Goal: Transaction & Acquisition: Purchase product/service

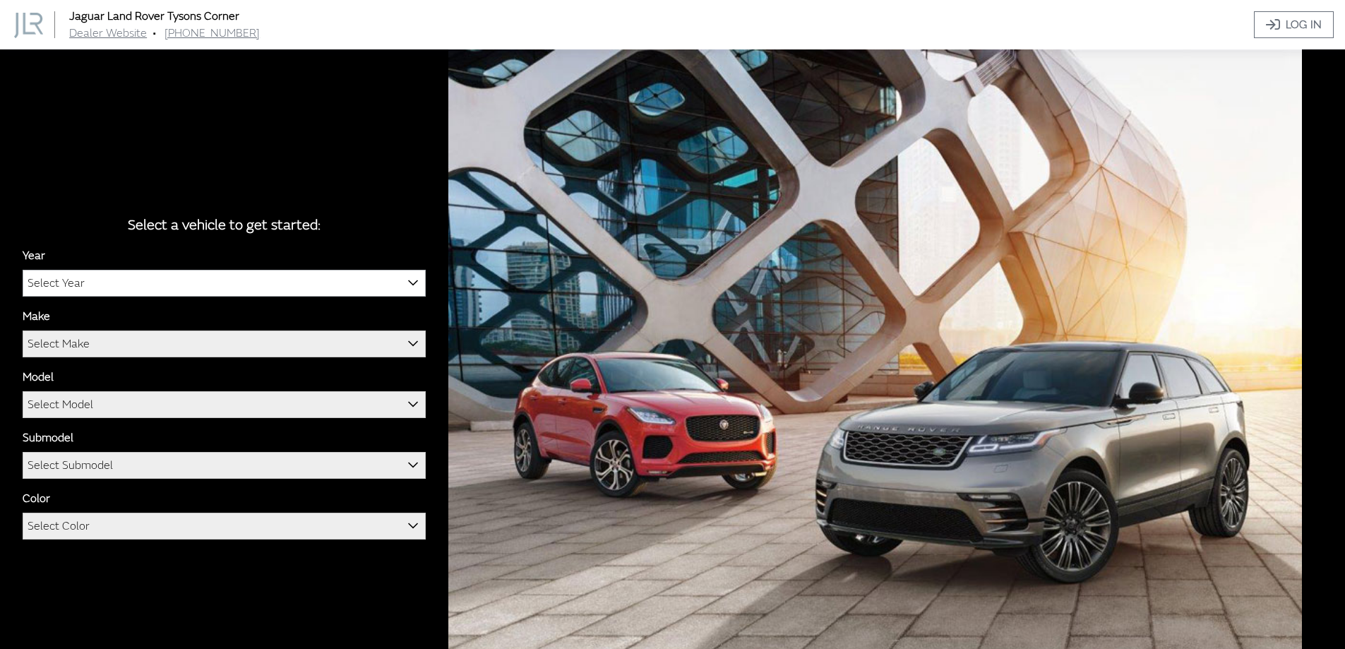
click at [207, 278] on span "Select Year" at bounding box center [224, 282] width 402 height 25
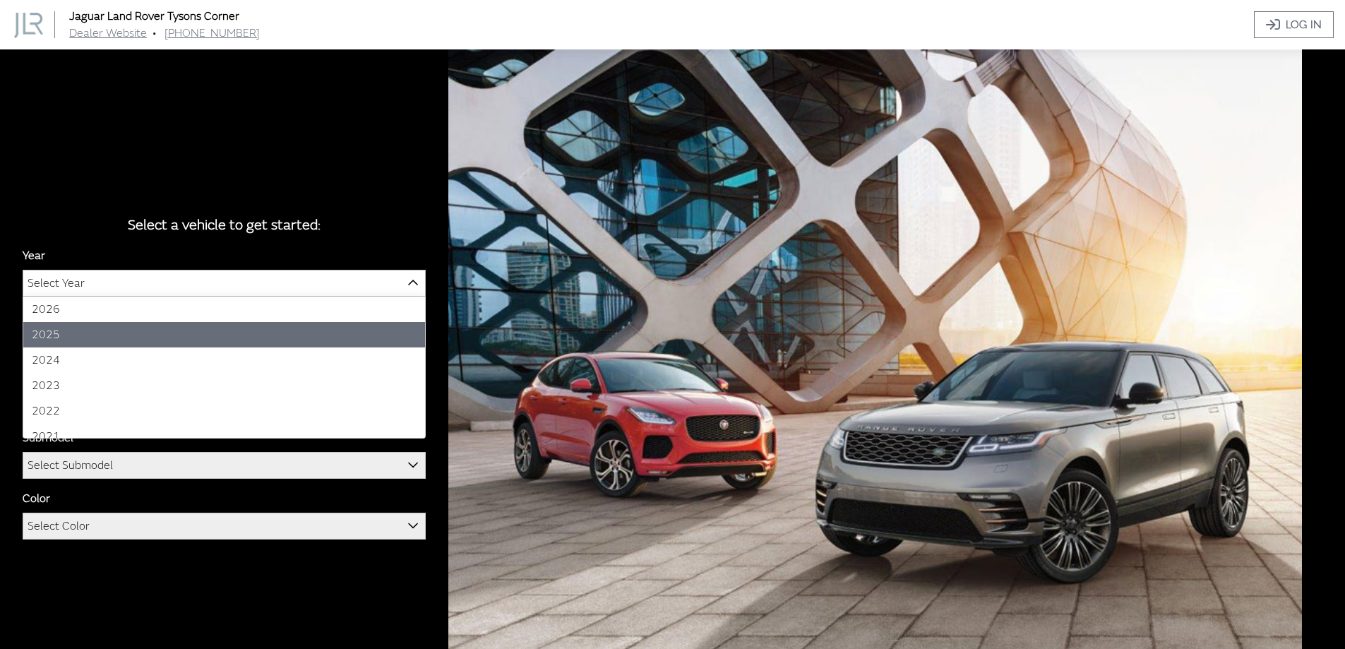
select select "43"
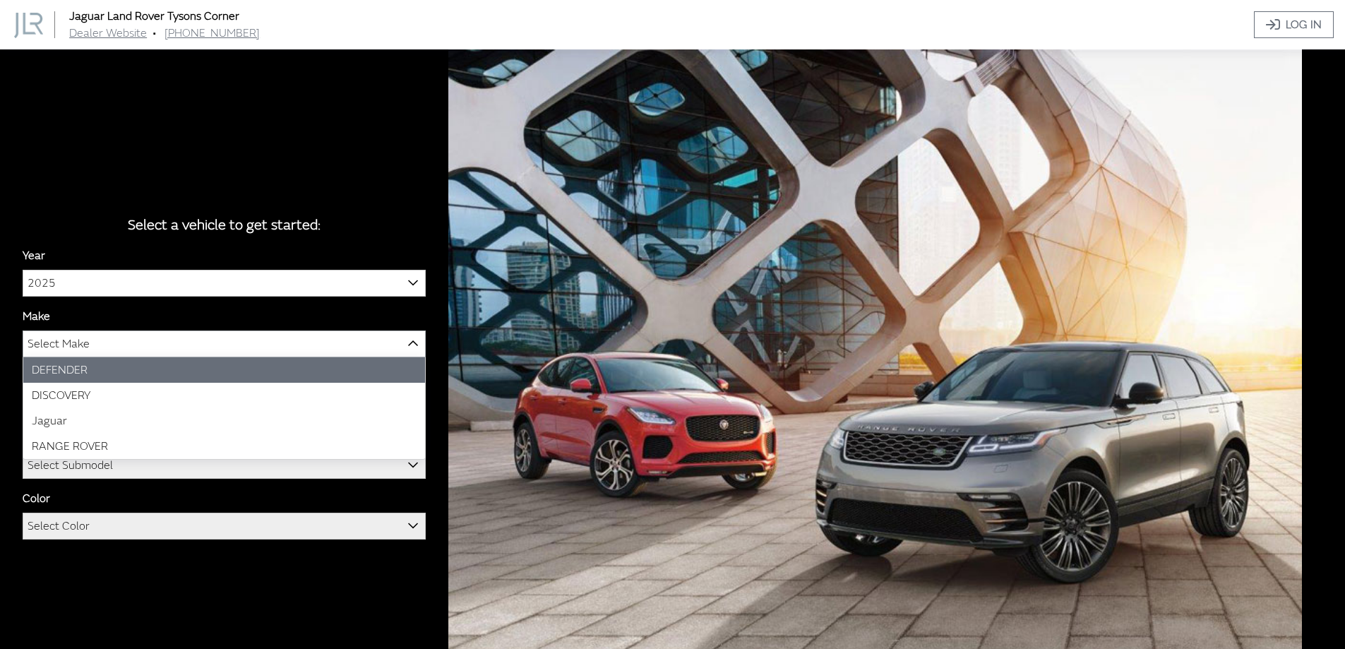
click at [166, 343] on span "Select Make" at bounding box center [224, 343] width 402 height 25
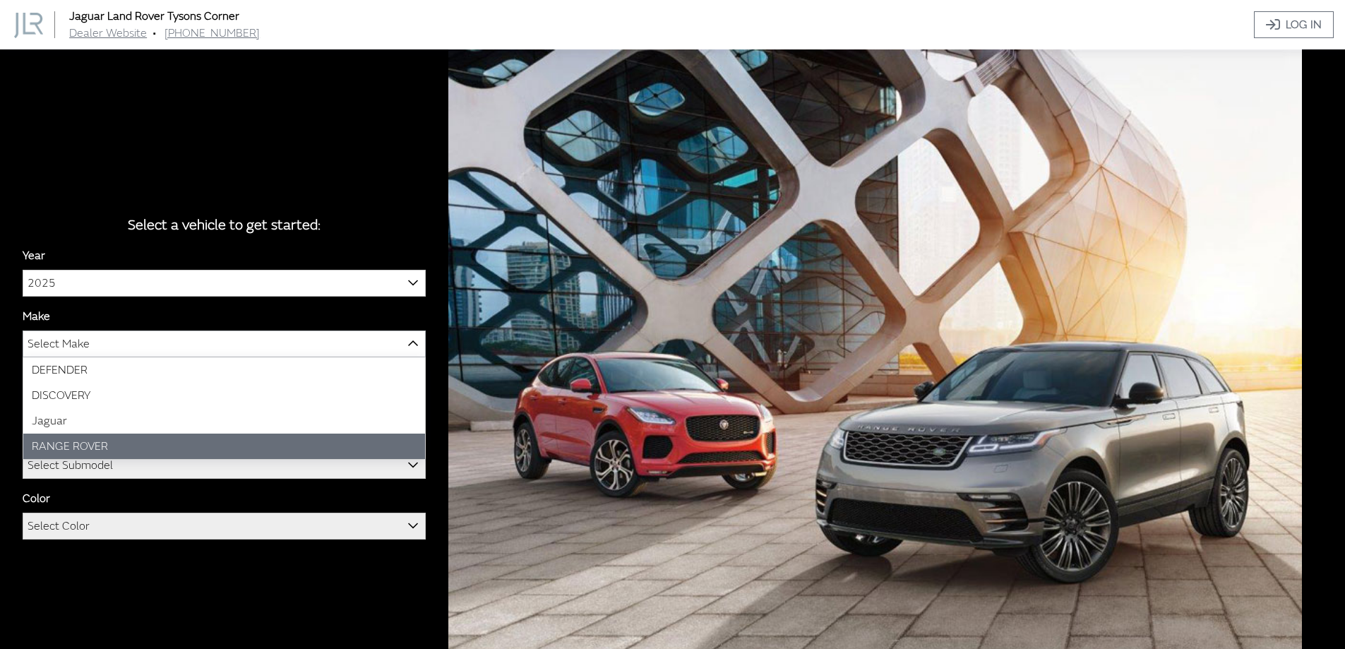
select select "66"
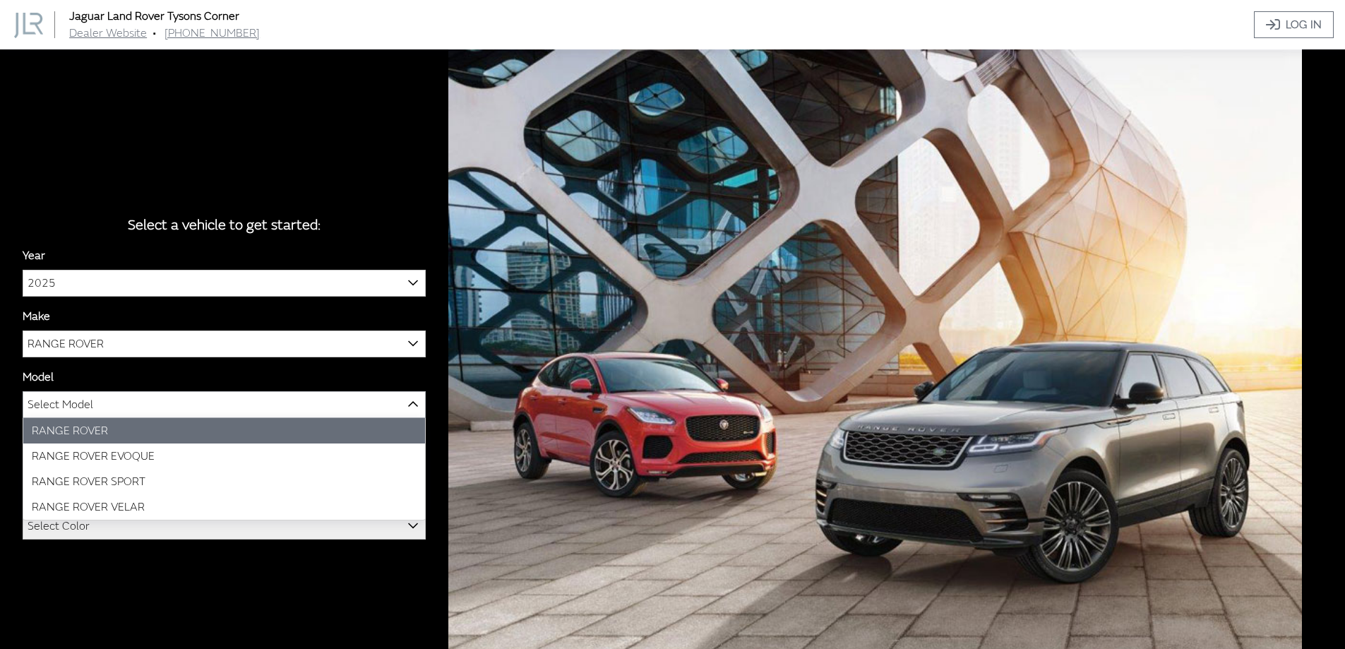
click at [146, 400] on span "Select Model" at bounding box center [224, 404] width 402 height 25
select select "1348"
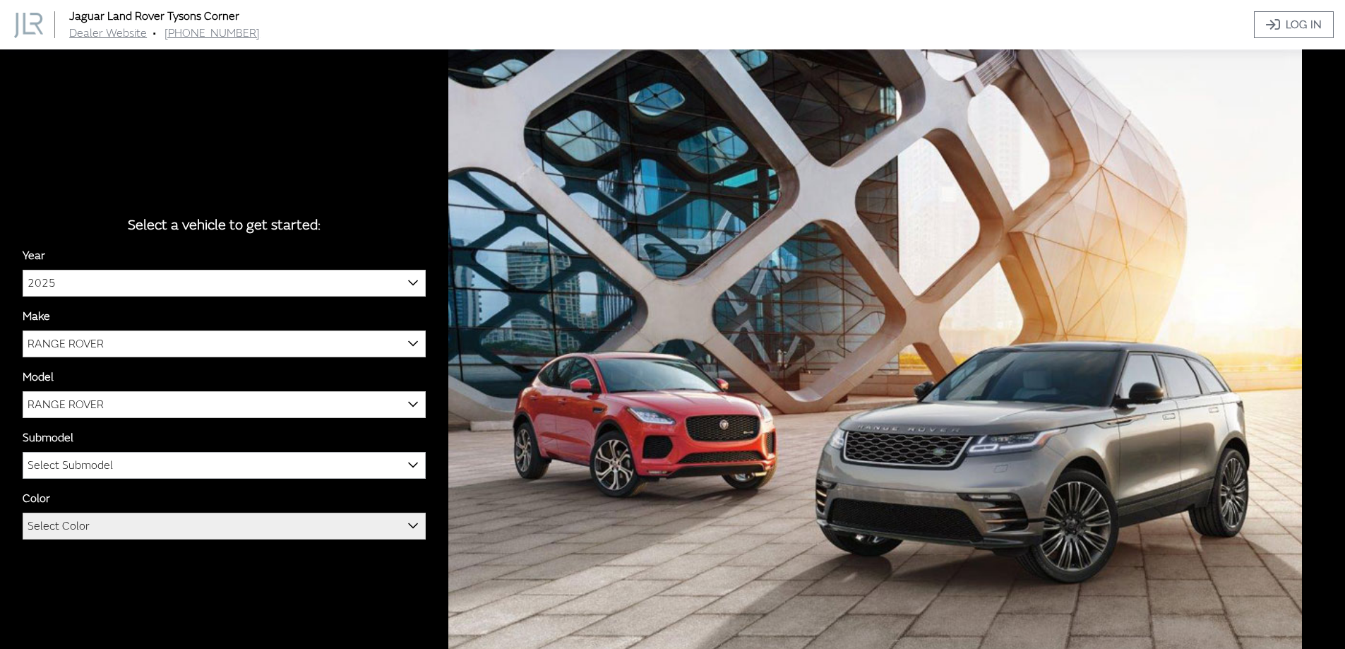
click at [175, 468] on span "Select Submodel" at bounding box center [224, 465] width 402 height 25
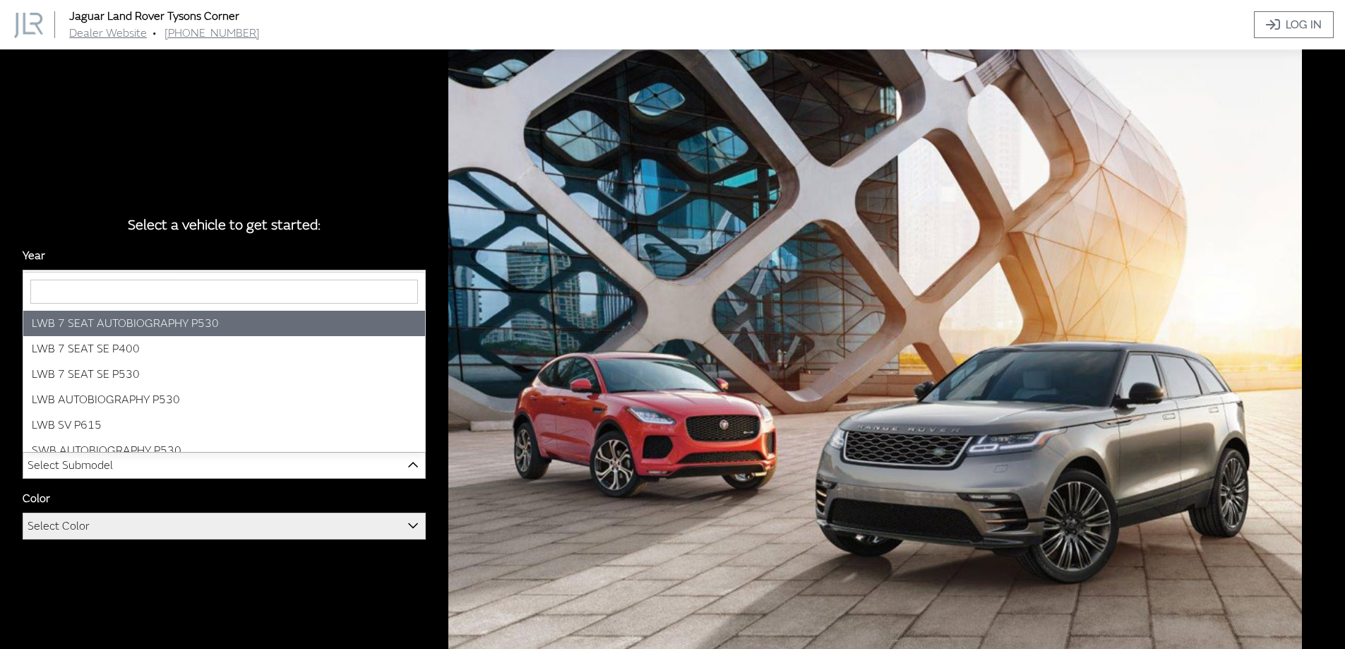
select select "4281"
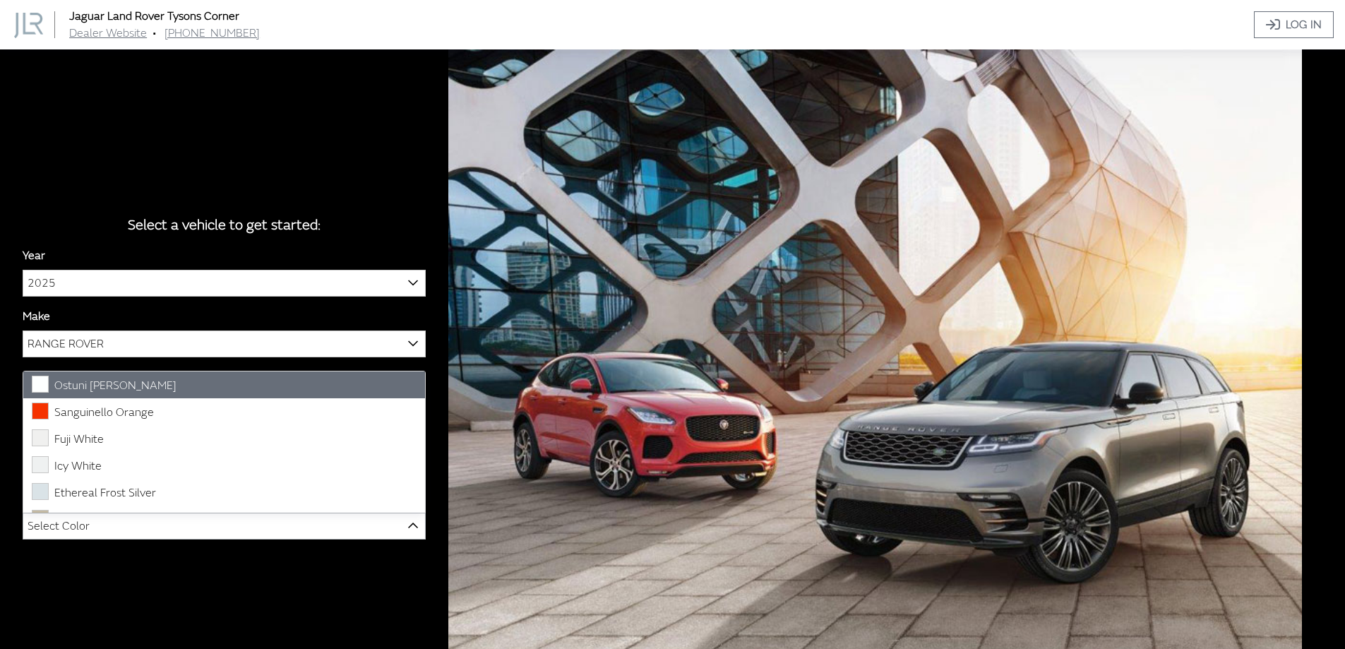
click at [177, 524] on span "Select Color" at bounding box center [224, 525] width 402 height 25
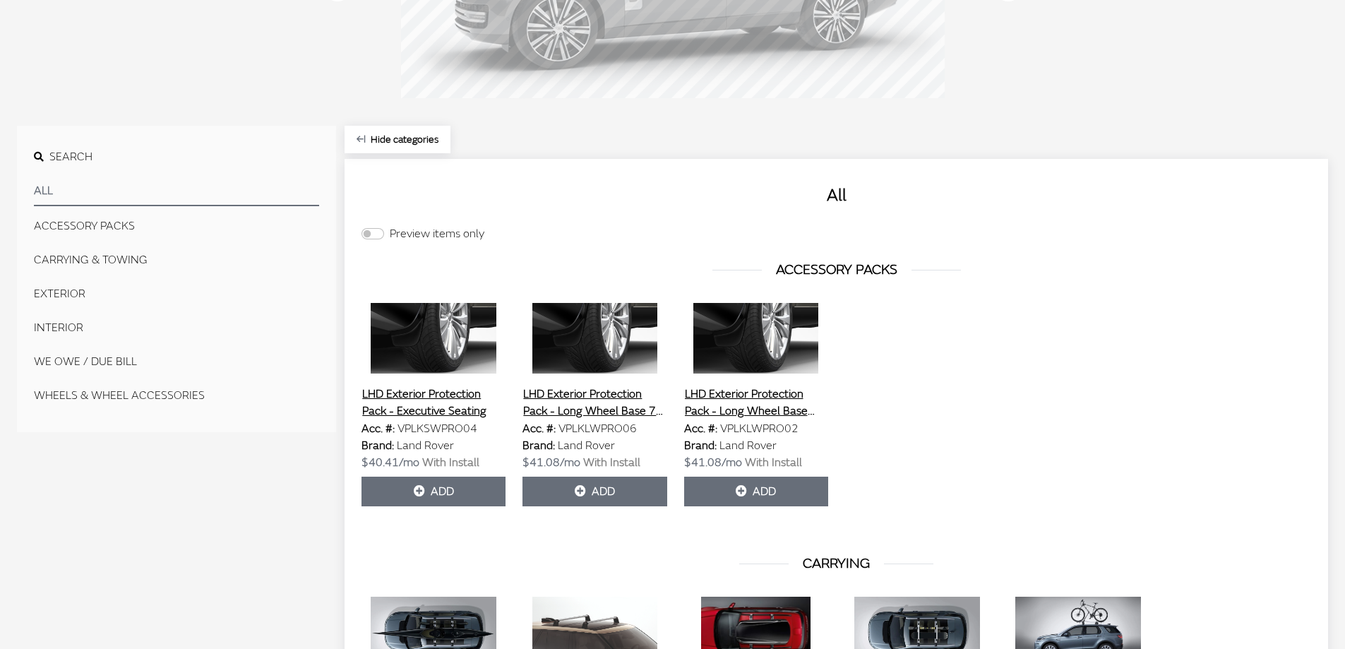
scroll to position [338, 0]
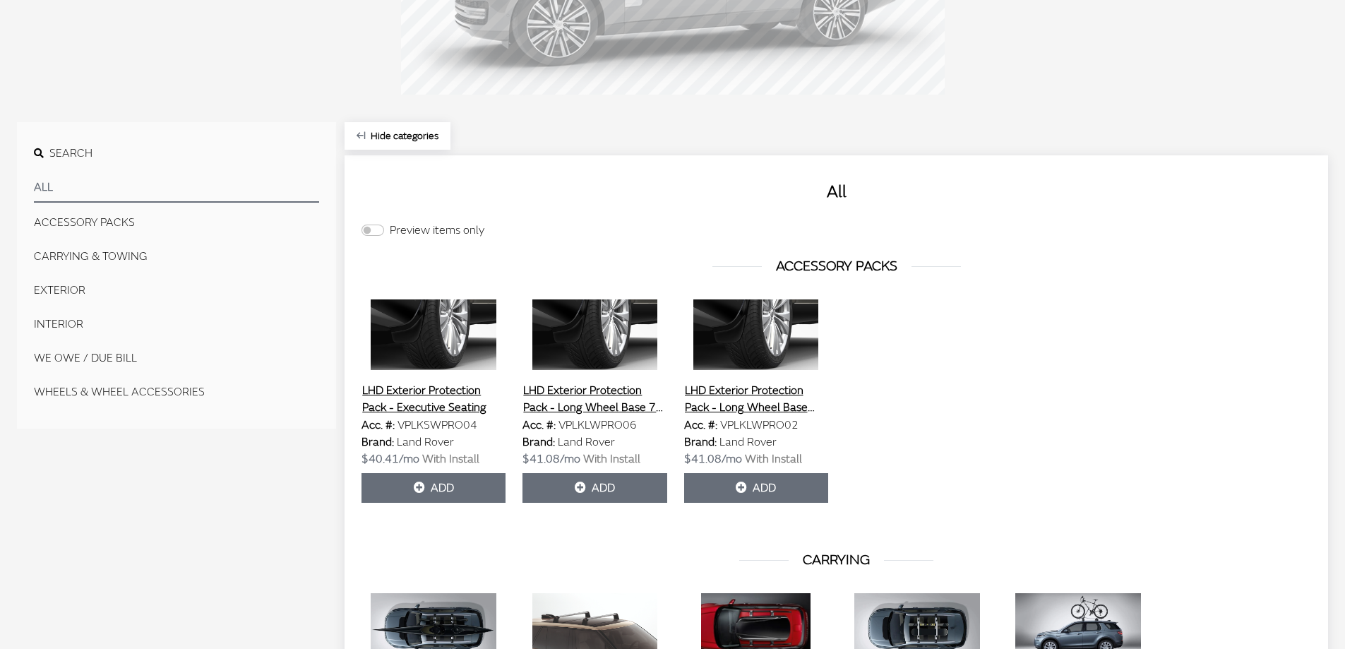
click at [61, 289] on button "EXTERIOR" at bounding box center [176, 290] width 285 height 28
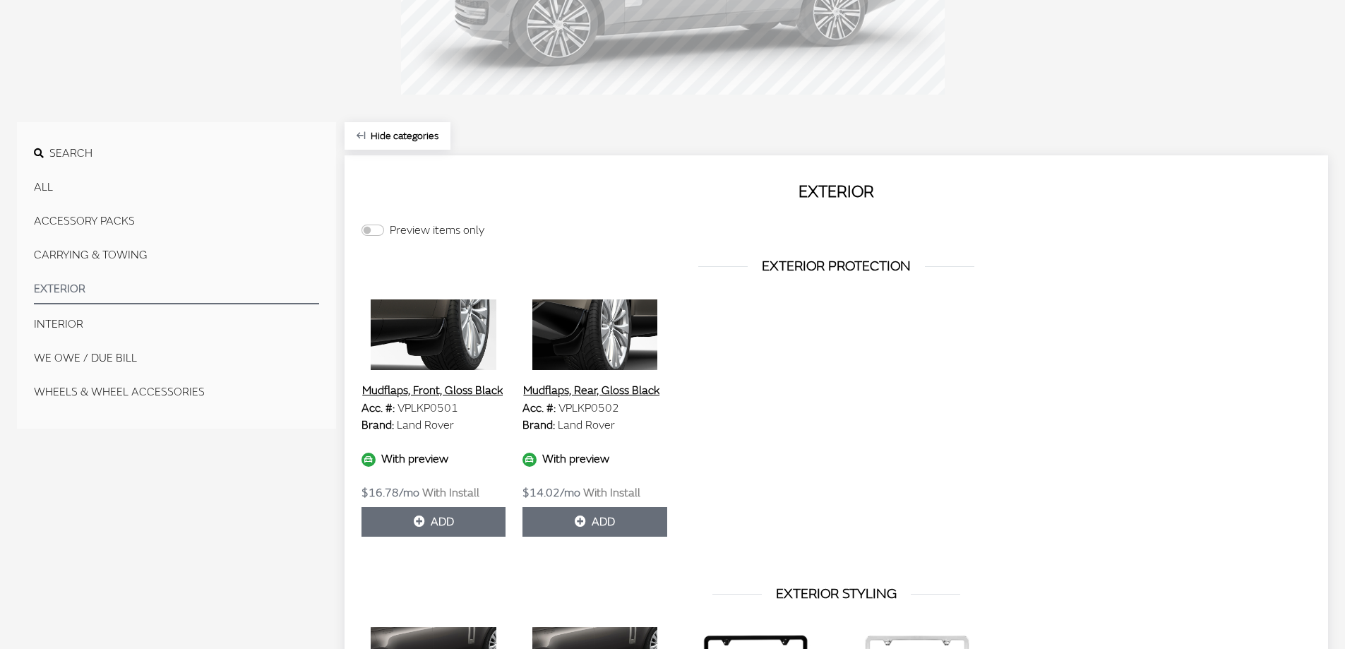
click at [140, 258] on button "CARRYING & TOWING" at bounding box center [176, 255] width 285 height 28
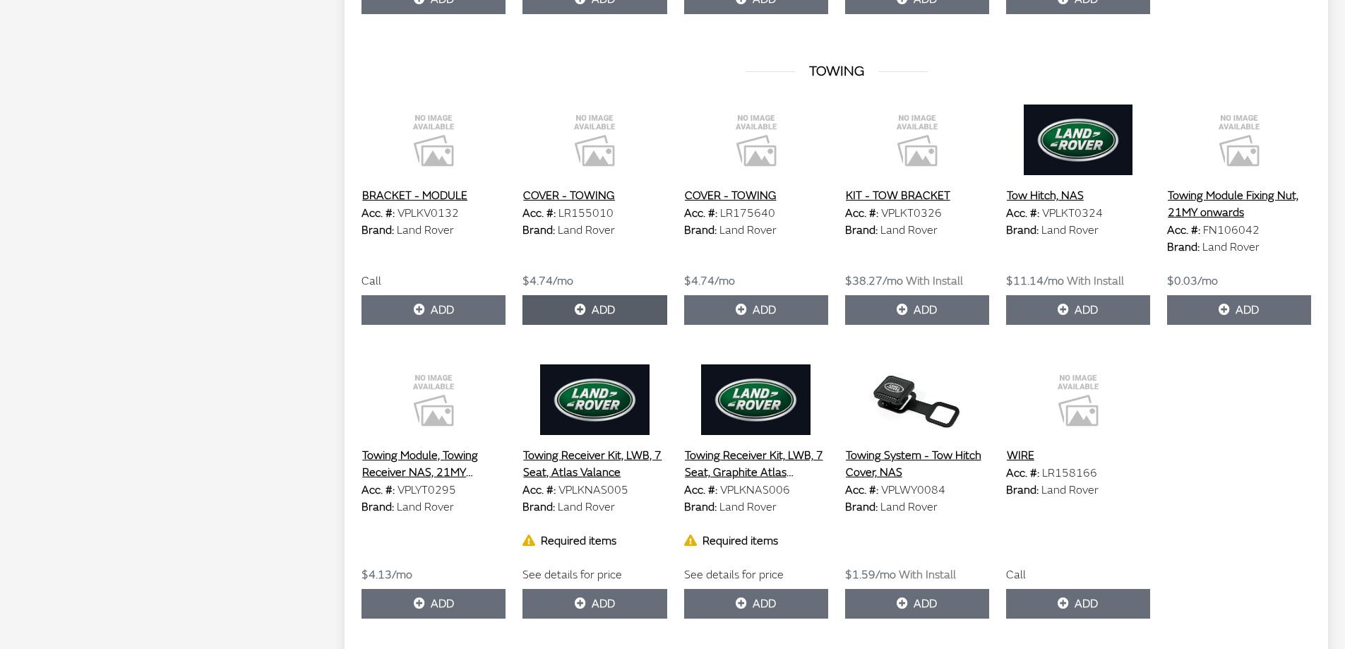
scroll to position [943, 0]
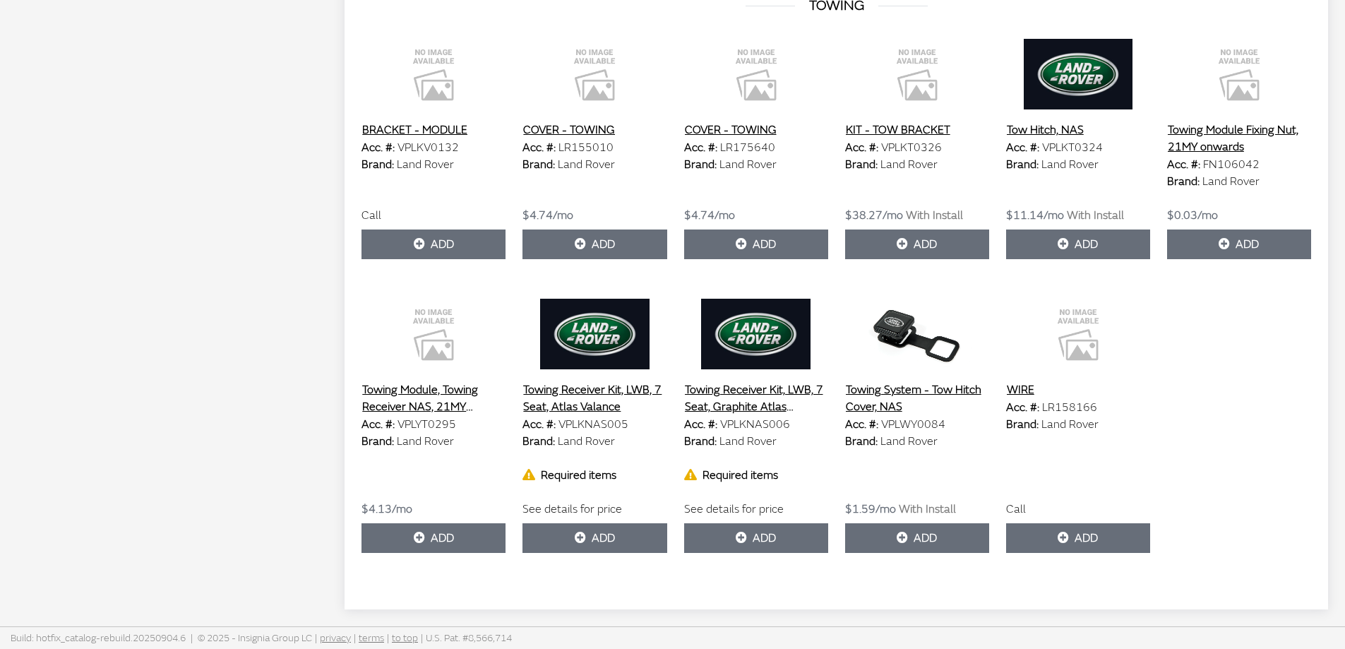
click at [624, 395] on button "Towing Receiver Kit, LWB, 7 Seat, Atlas Valance" at bounding box center [594, 398] width 144 height 35
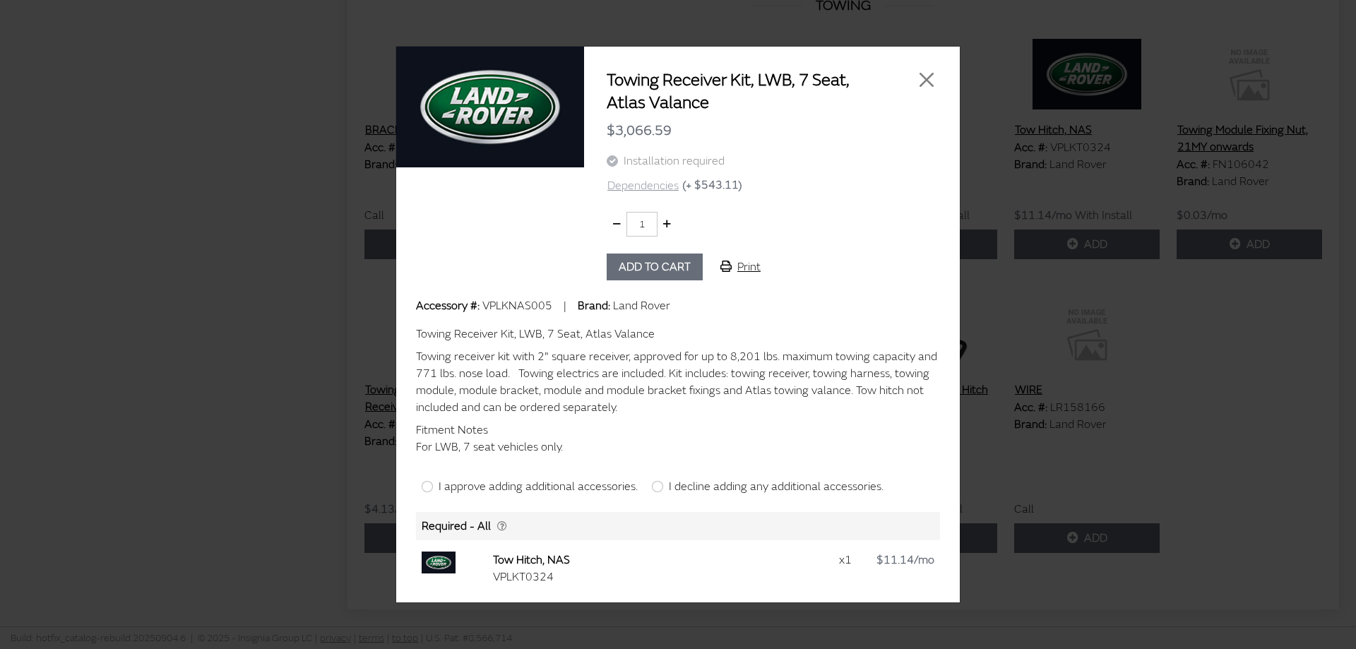
click at [634, 191] on button "Dependencies" at bounding box center [642, 185] width 73 height 18
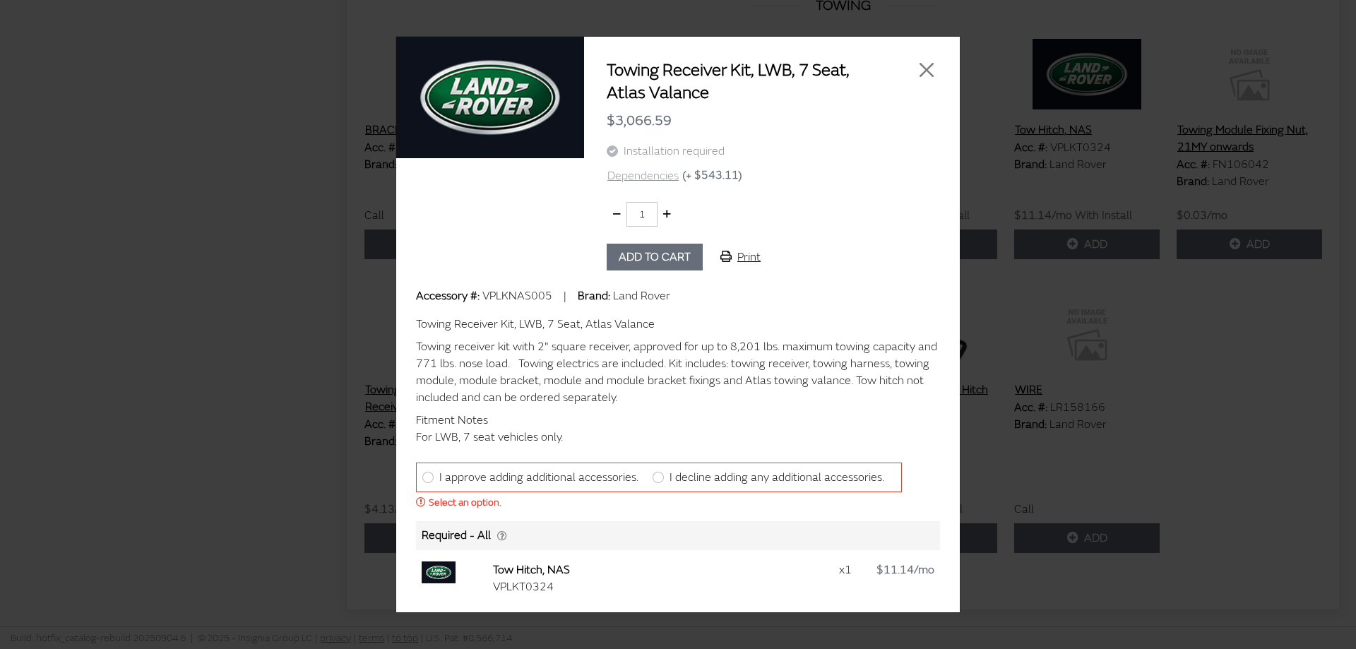
click at [639, 181] on button "Dependencies" at bounding box center [642, 176] width 73 height 18
click at [455, 479] on label "I approve adding additional accessories." at bounding box center [538, 477] width 199 height 17
click at [433, 479] on input "I approve adding additional accessories." at bounding box center [427, 477] width 11 height 11
radio input "true"
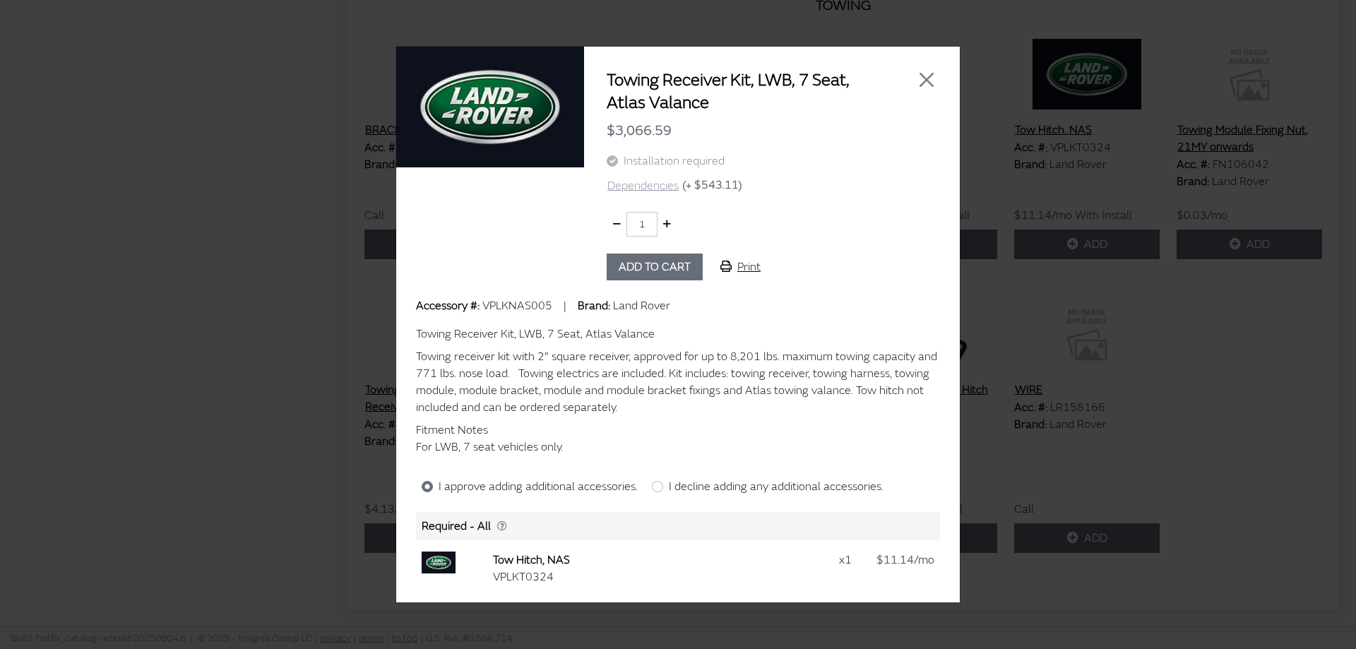
click at [672, 184] on button "Dependencies" at bounding box center [642, 185] width 73 height 18
click at [647, 270] on button "Add to cart" at bounding box center [654, 266] width 96 height 27
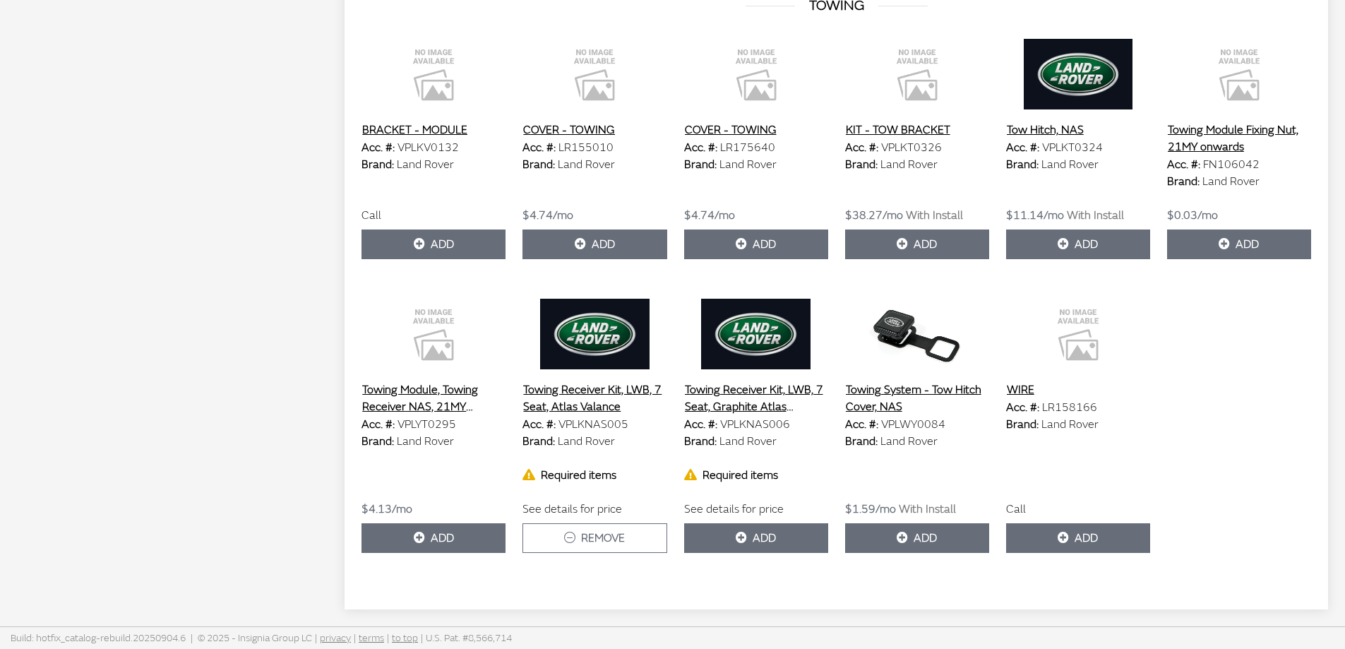
click at [798, 407] on button "Towing Receiver Kit, LWB, 7 Seat, Graphite Atlas Valance" at bounding box center [756, 398] width 144 height 35
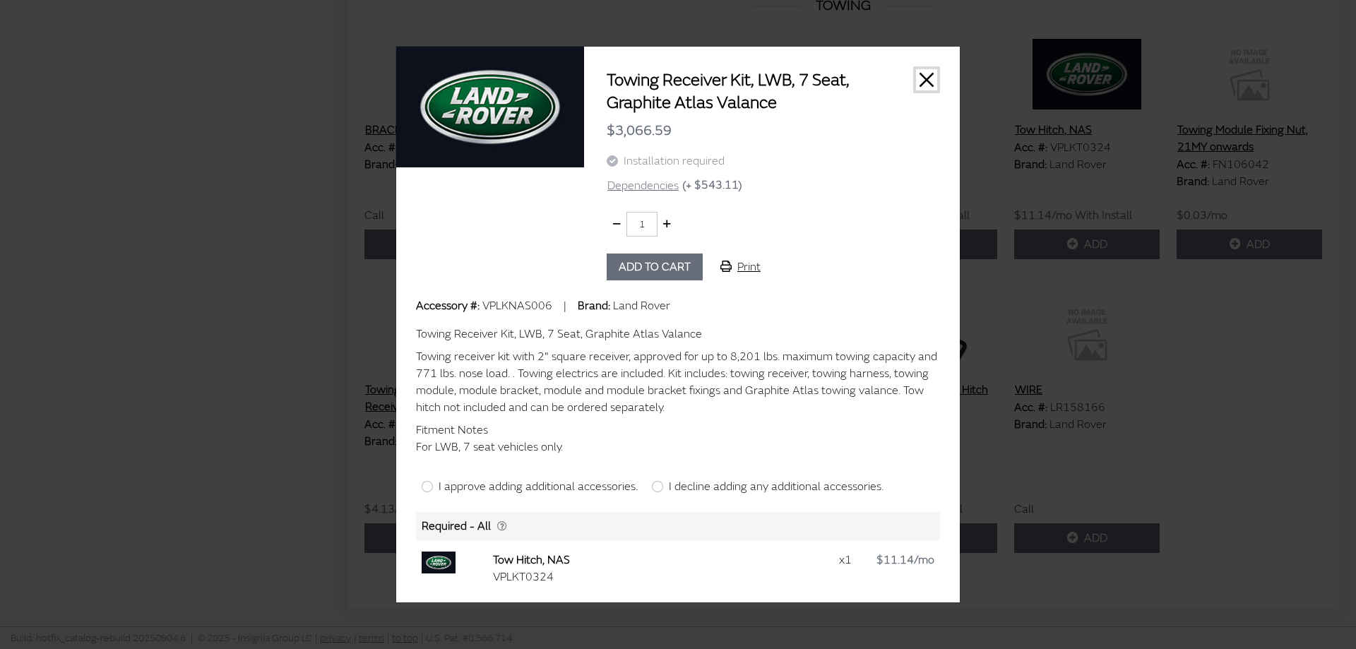
click at [925, 78] on button "Close" at bounding box center [926, 79] width 21 height 21
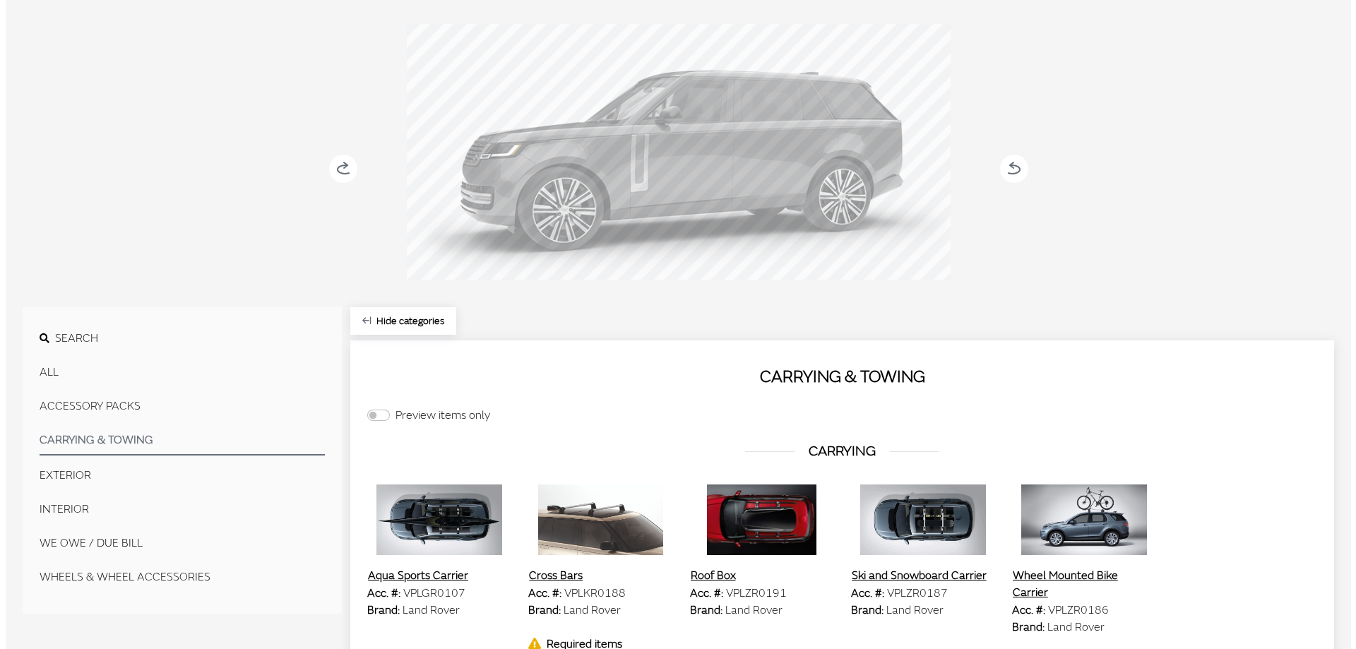
scroll to position [0, 0]
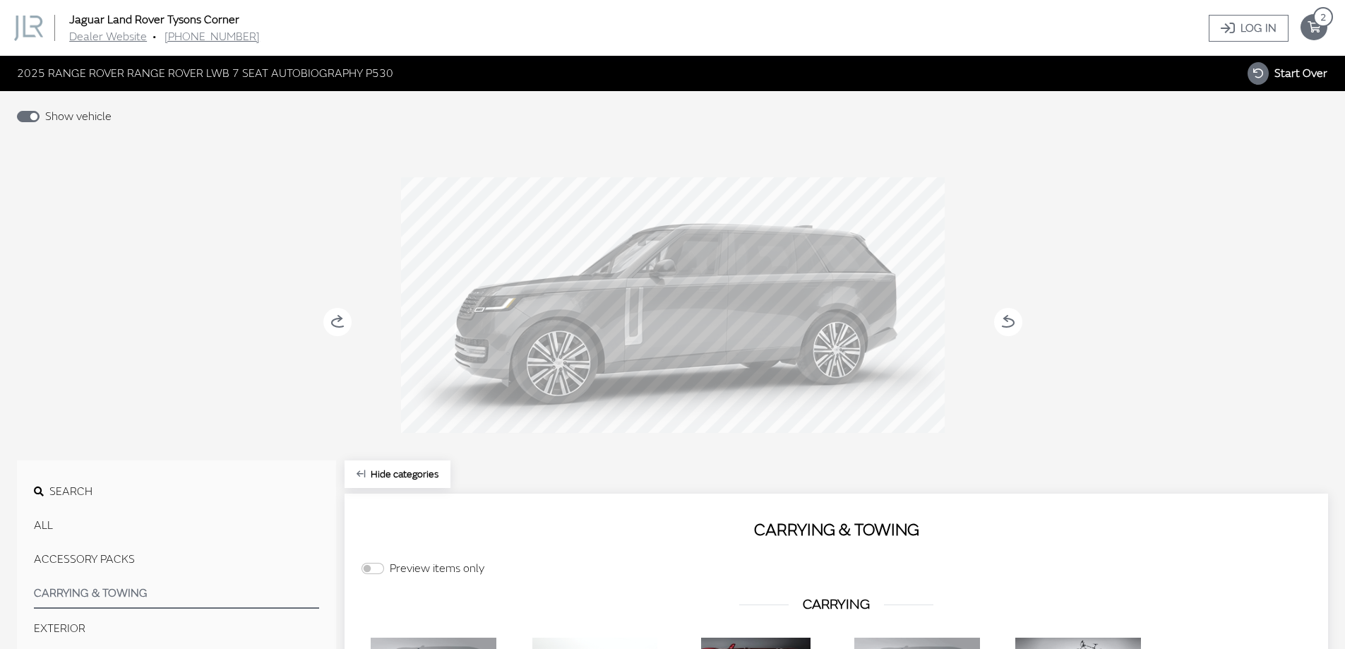
click at [1322, 15] on span "2" at bounding box center [1323, 17] width 20 height 20
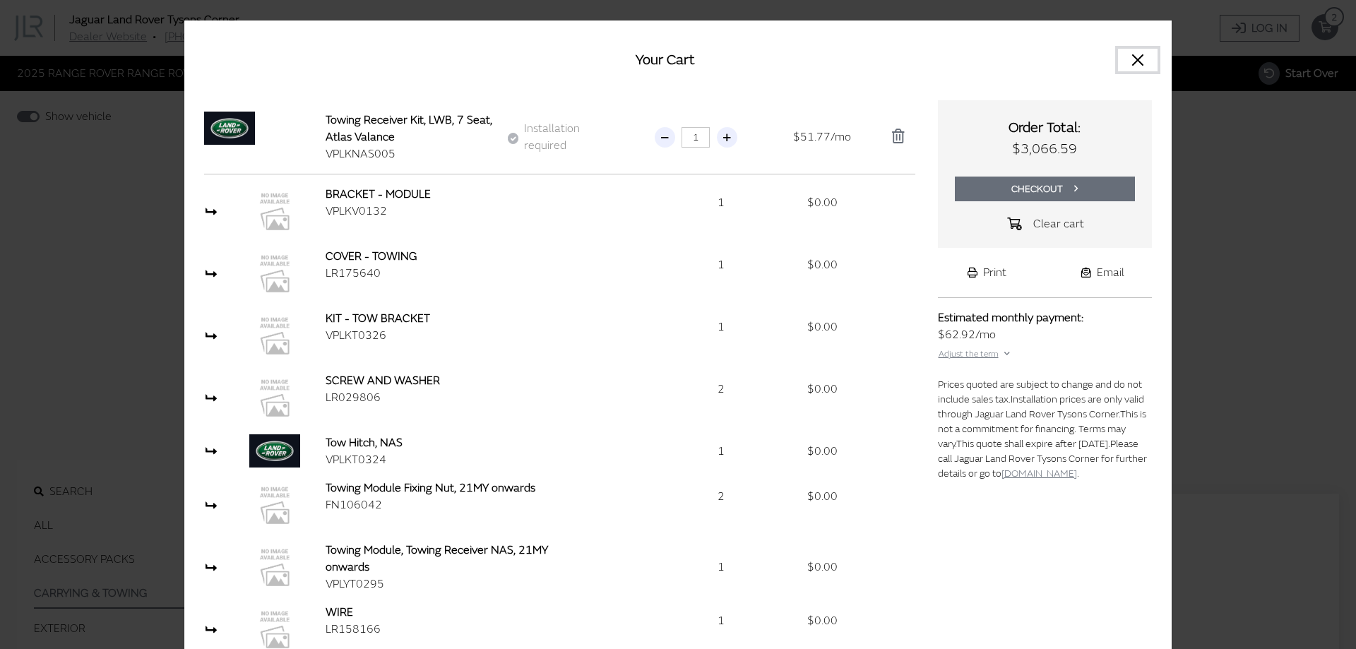
click at [1138, 64] on button "Close" at bounding box center [1138, 60] width 40 height 23
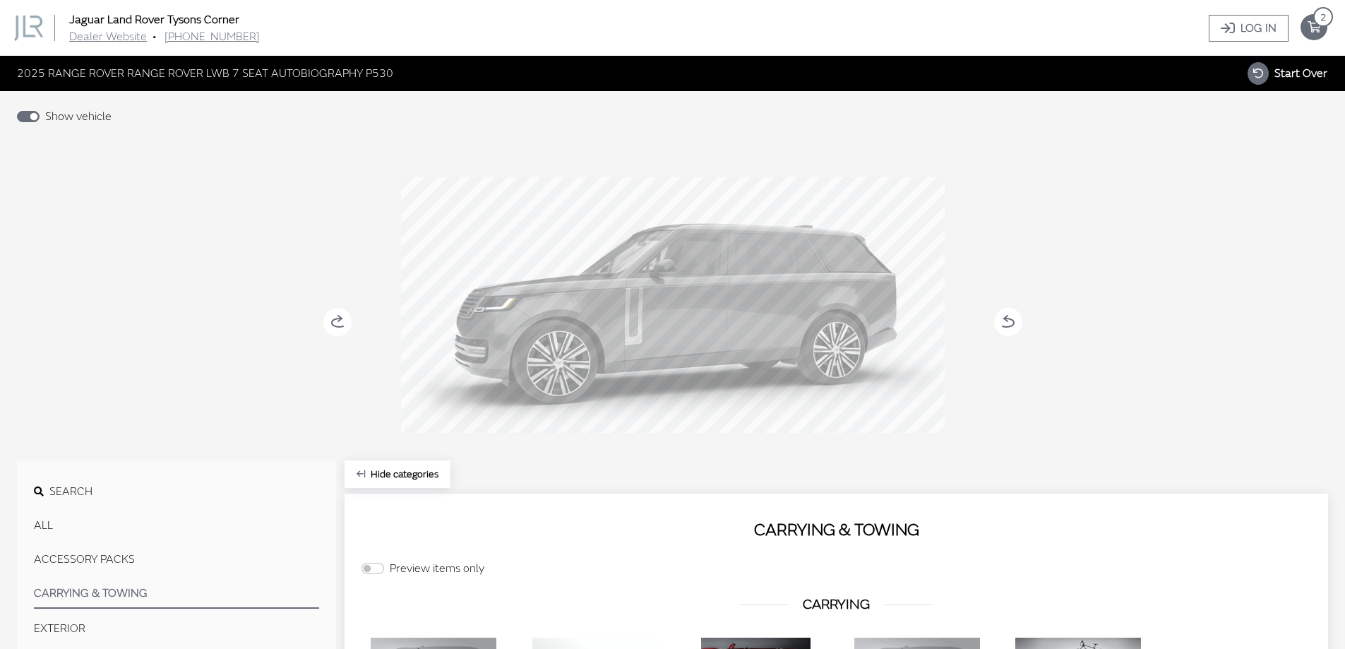
click at [1322, 32] on icon "your cart" at bounding box center [1313, 27] width 27 height 11
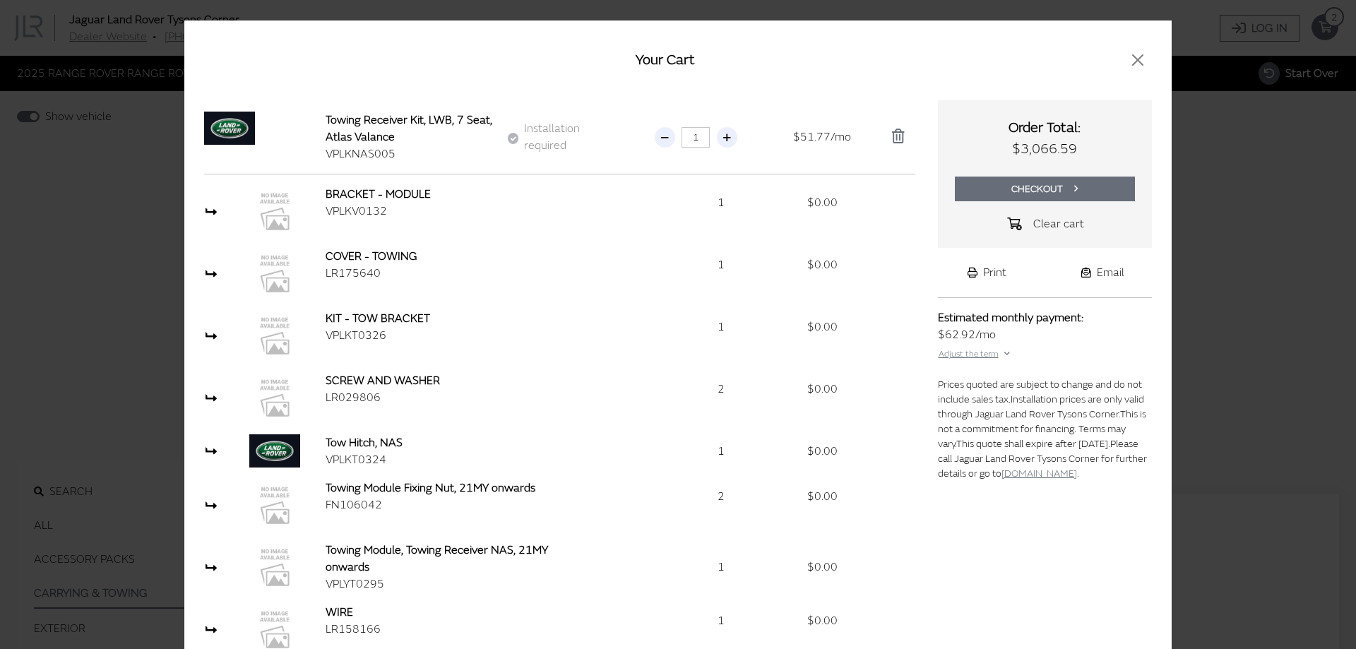
click at [345, 280] on div "LR175640" at bounding box center [443, 273] width 236 height 17
click at [349, 273] on div "LR175640" at bounding box center [443, 273] width 236 height 17
copy div "LR175640"
click at [796, 146] on div "$51.77/mo" at bounding box center [822, 137] width 84 height 51
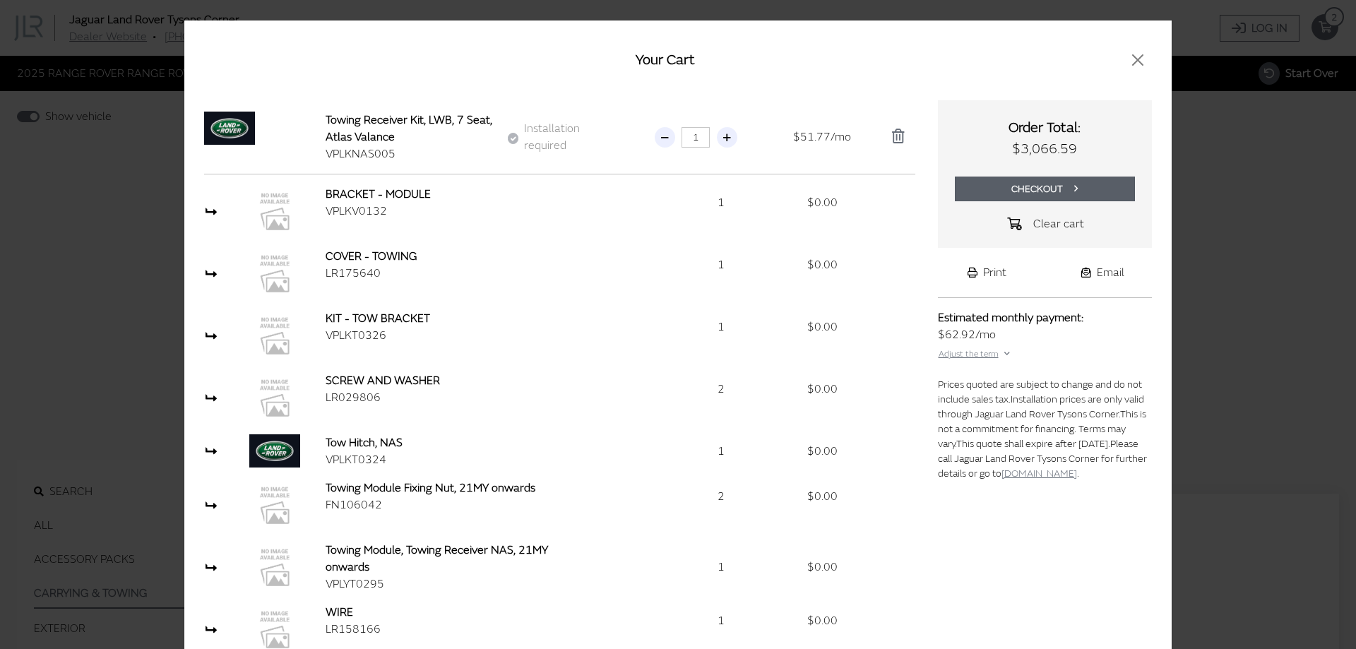
click at [974, 187] on button "Checkout" at bounding box center [1045, 188] width 181 height 25
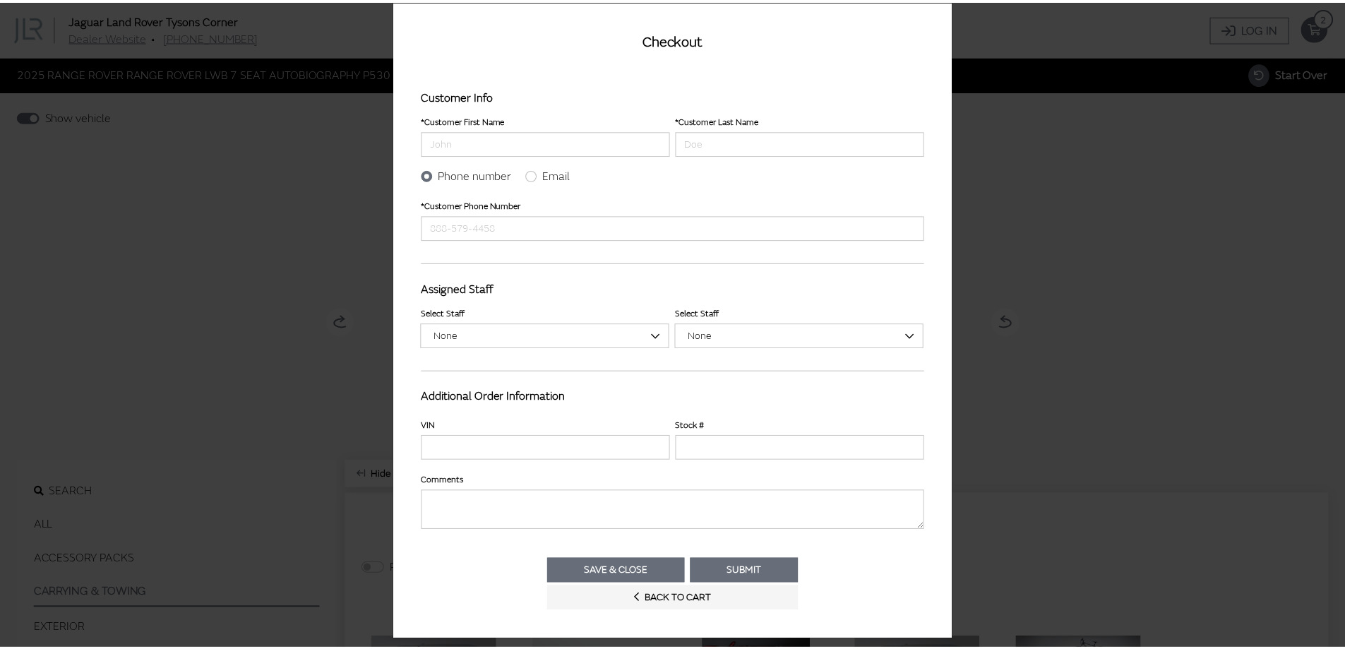
scroll to position [31, 0]
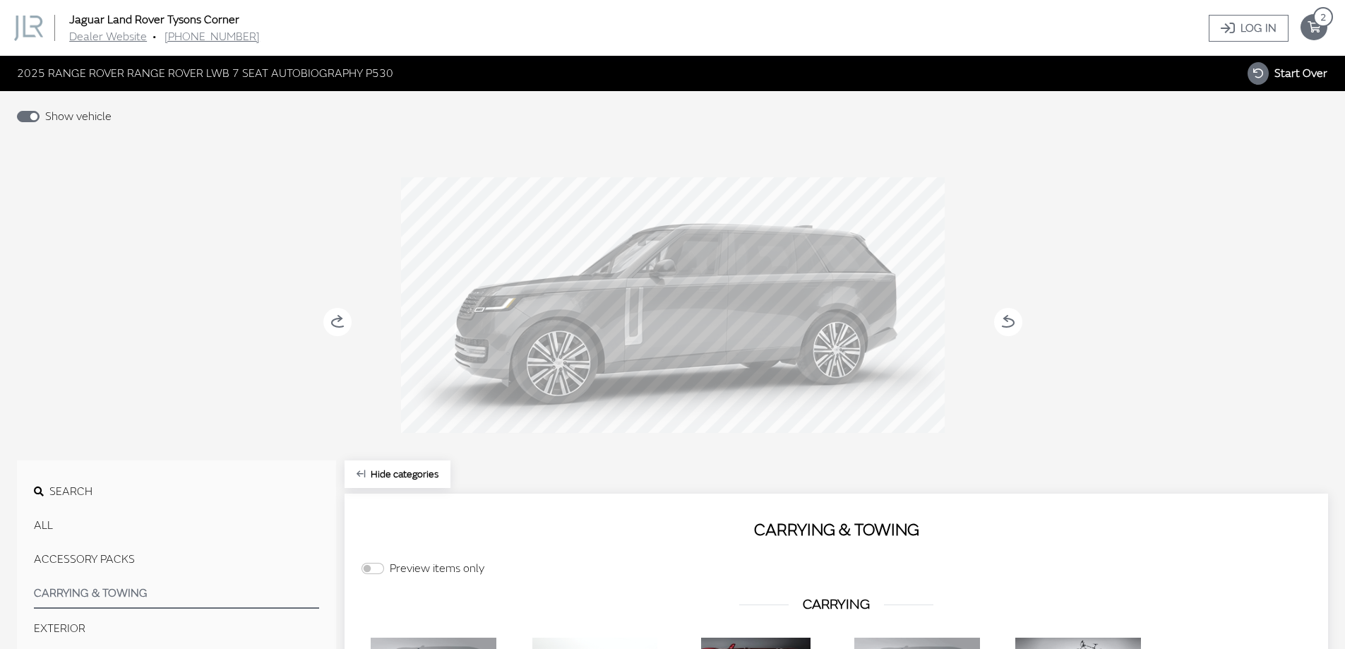
click at [1312, 22] on icon "your cart" at bounding box center [1313, 27] width 27 height 11
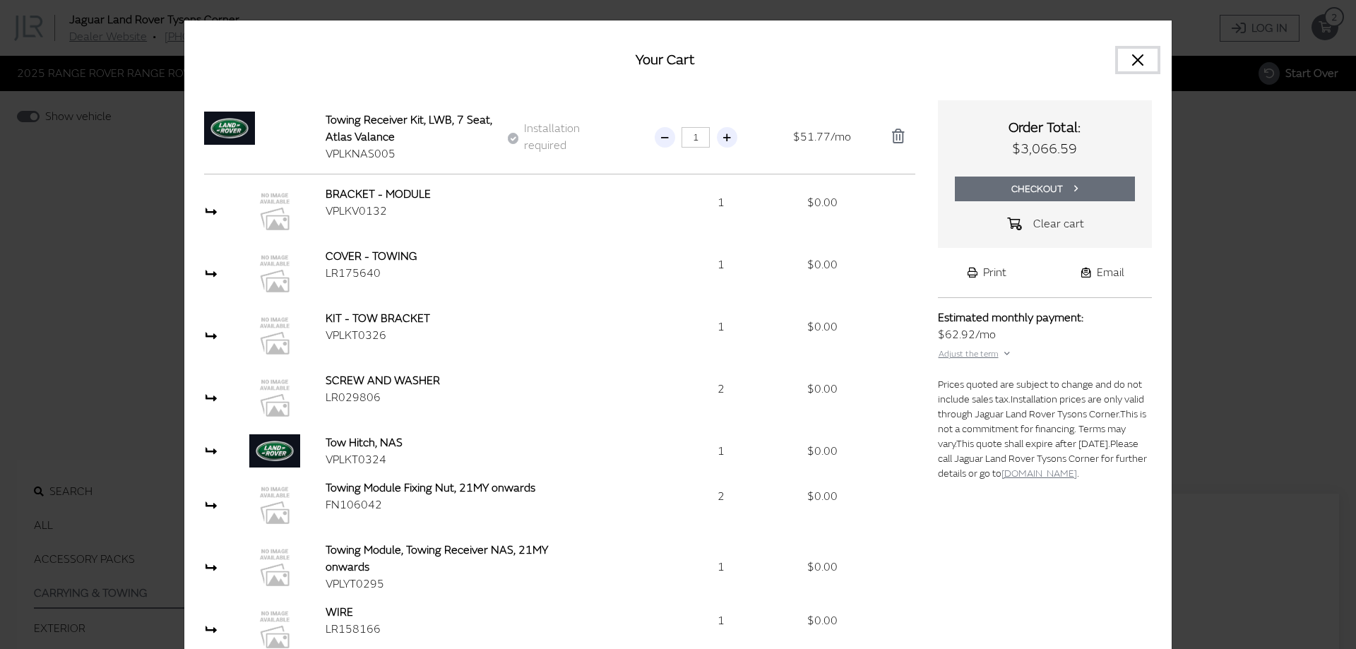
click at [1127, 66] on button "Close" at bounding box center [1138, 60] width 40 height 23
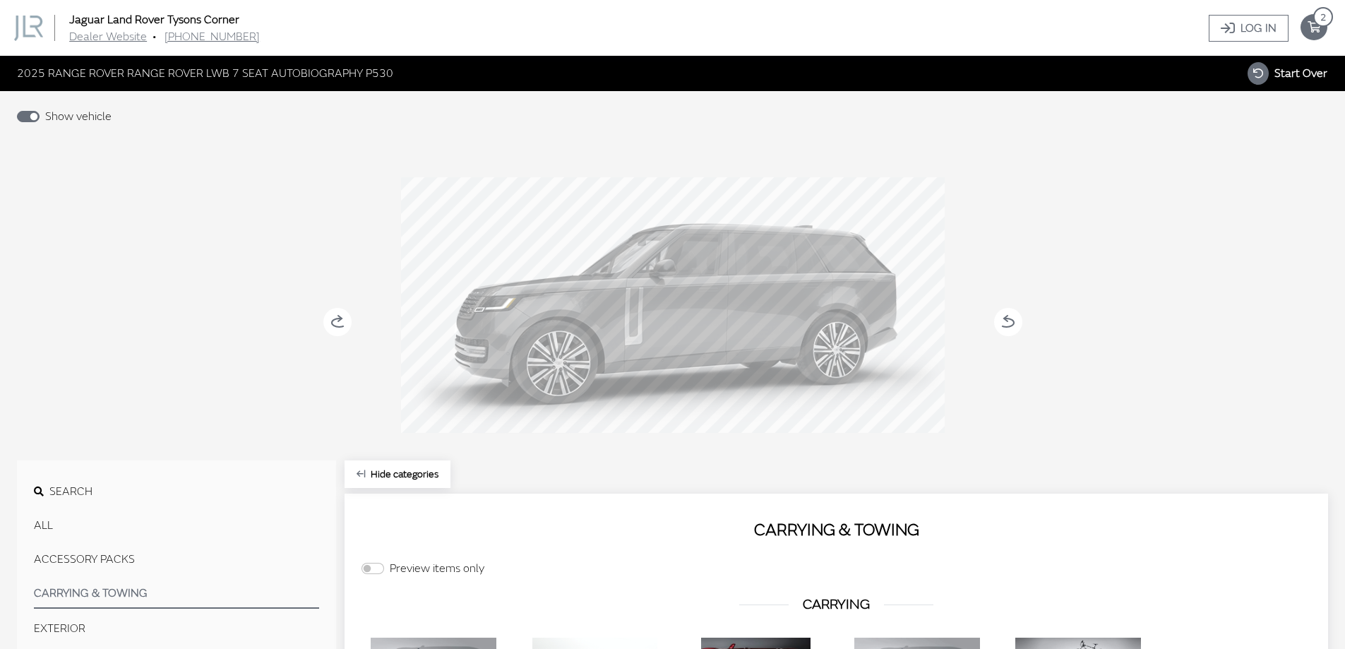
drag, startPoint x: 582, startPoint y: 145, endPoint x: 690, endPoint y: 0, distance: 181.6
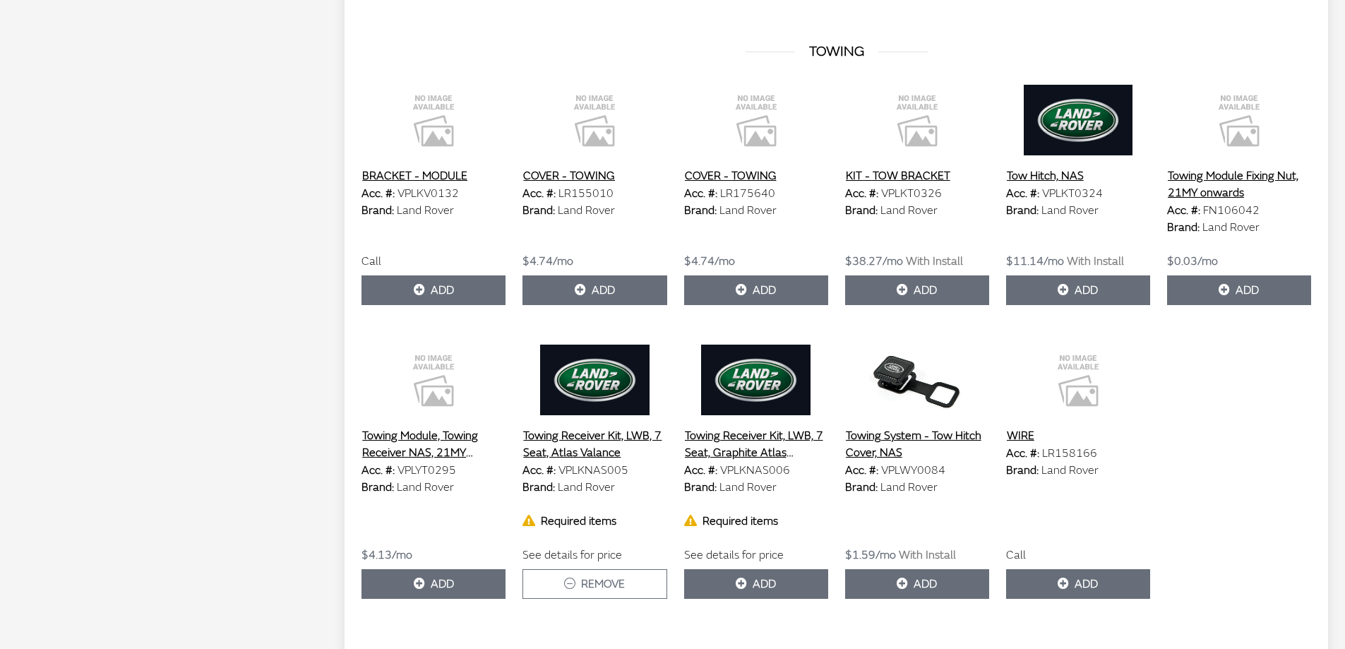
scroll to position [873, 0]
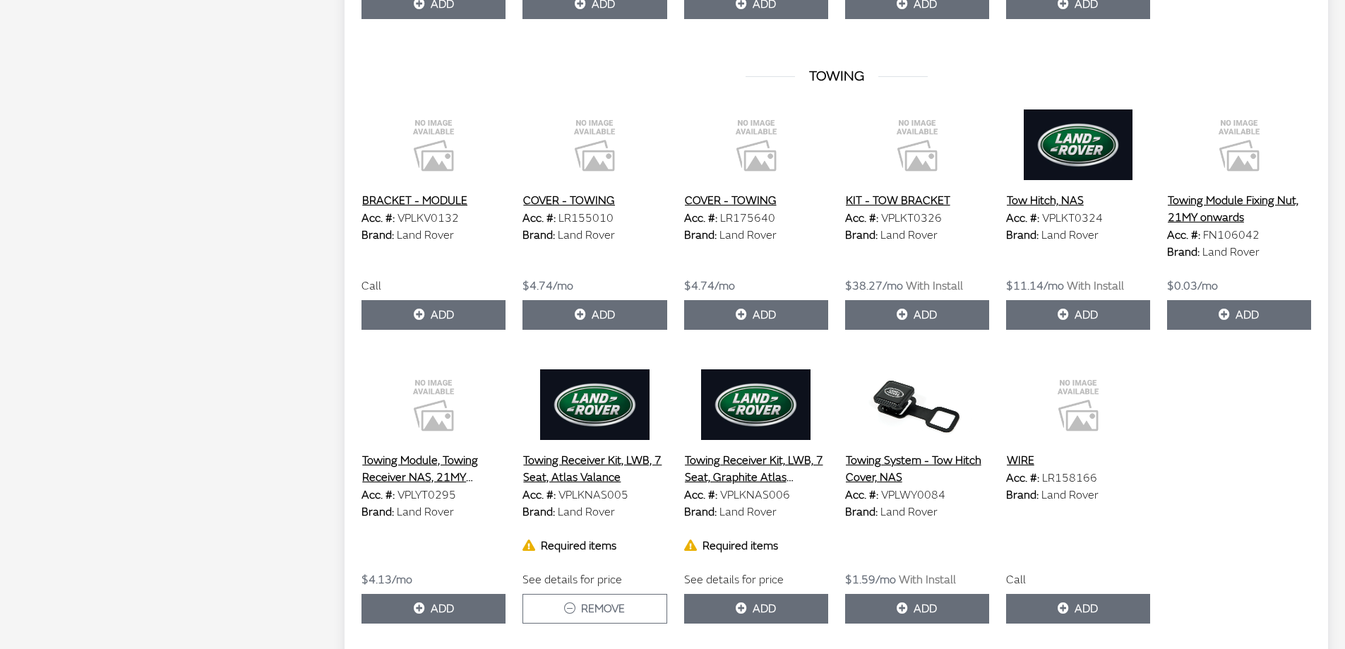
click at [445, 478] on button "Towing Module, Towing Receiver NAS, 21MY onwards" at bounding box center [433, 468] width 144 height 35
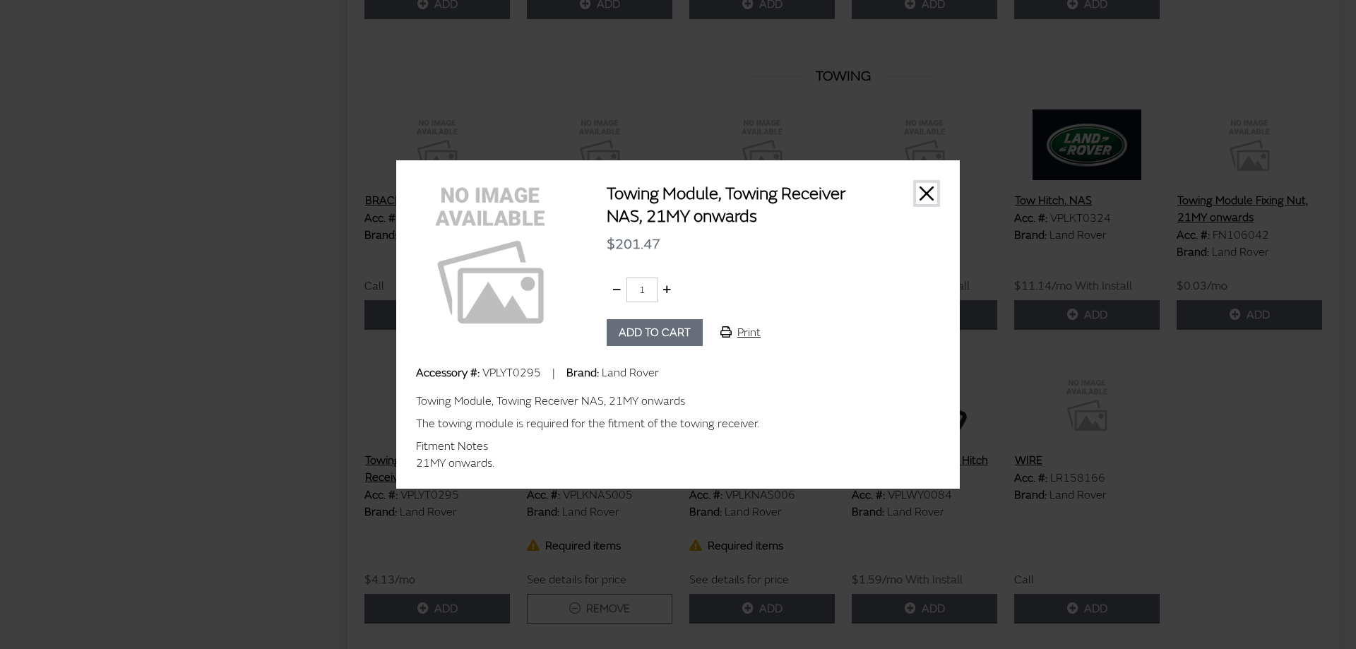
click at [931, 197] on button "Close" at bounding box center [926, 193] width 21 height 21
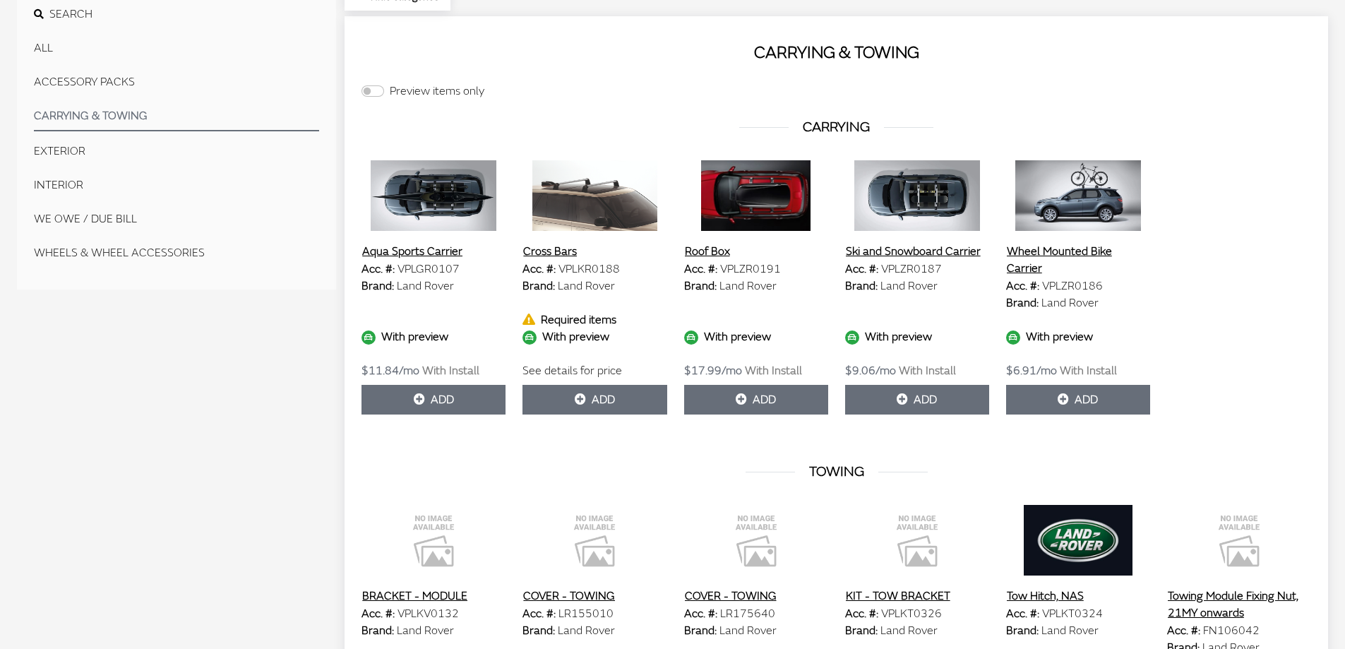
scroll to position [449, 0]
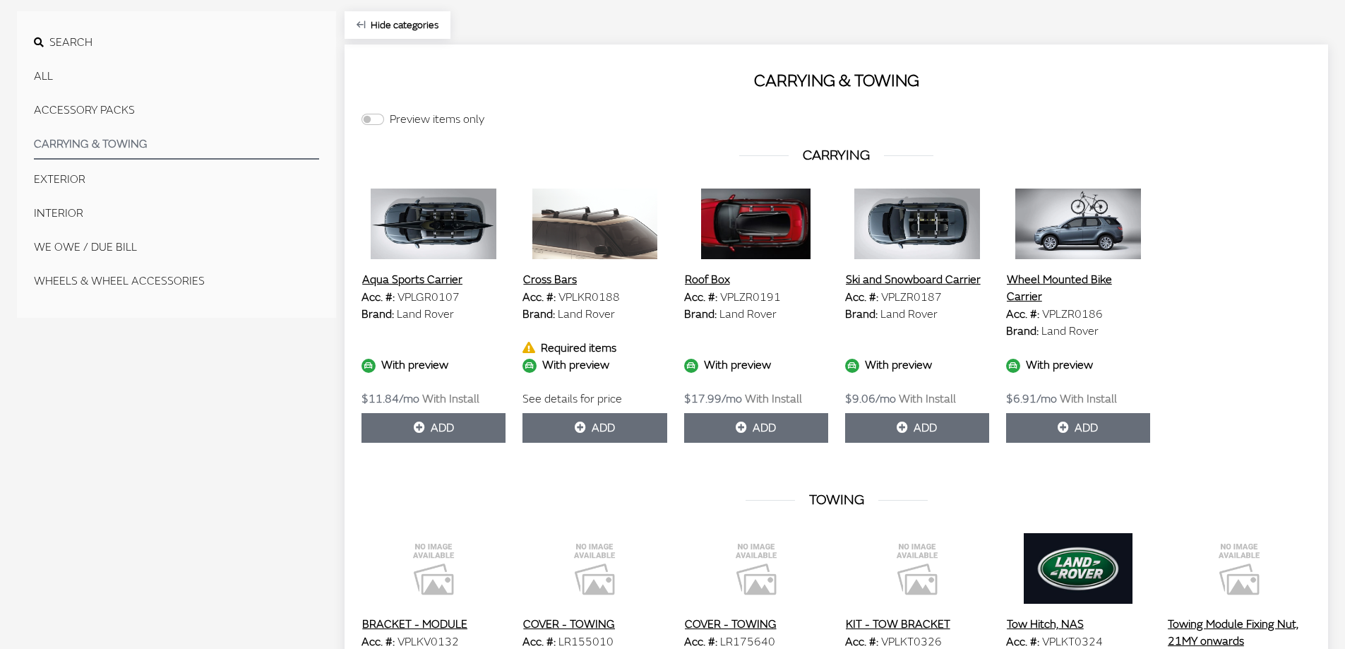
click at [63, 183] on button "EXTERIOR" at bounding box center [176, 179] width 285 height 28
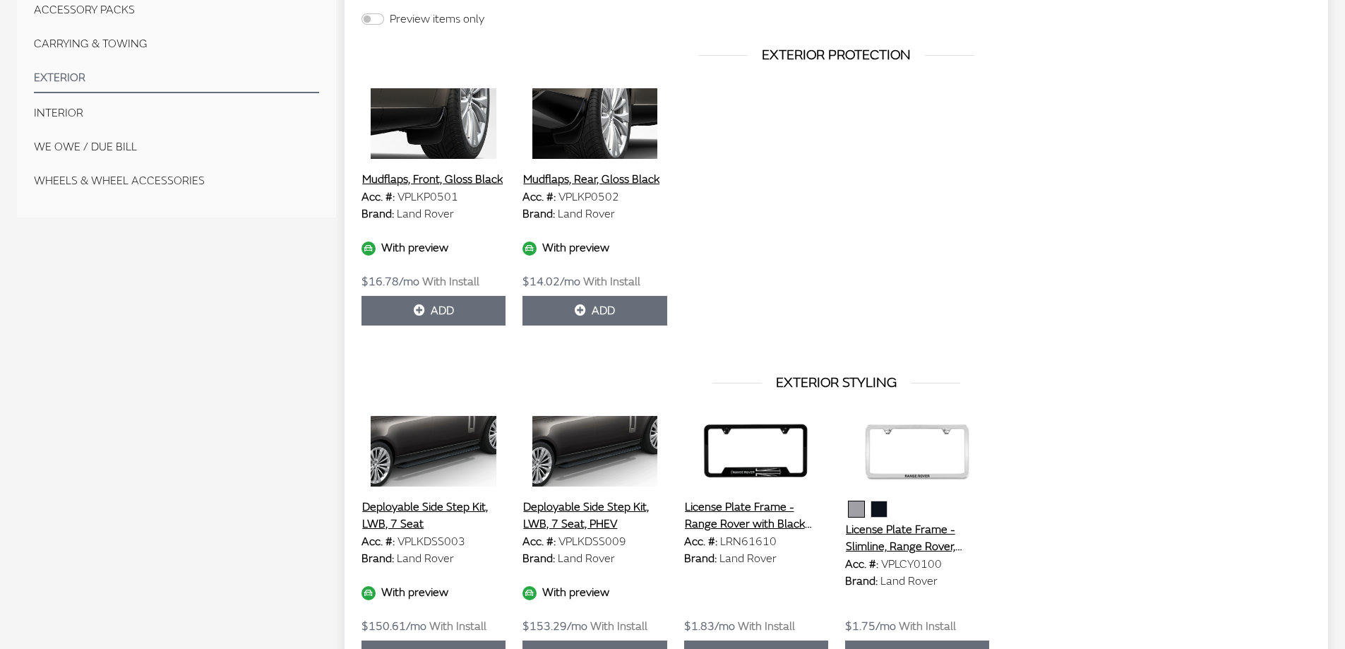
scroll to position [666, 0]
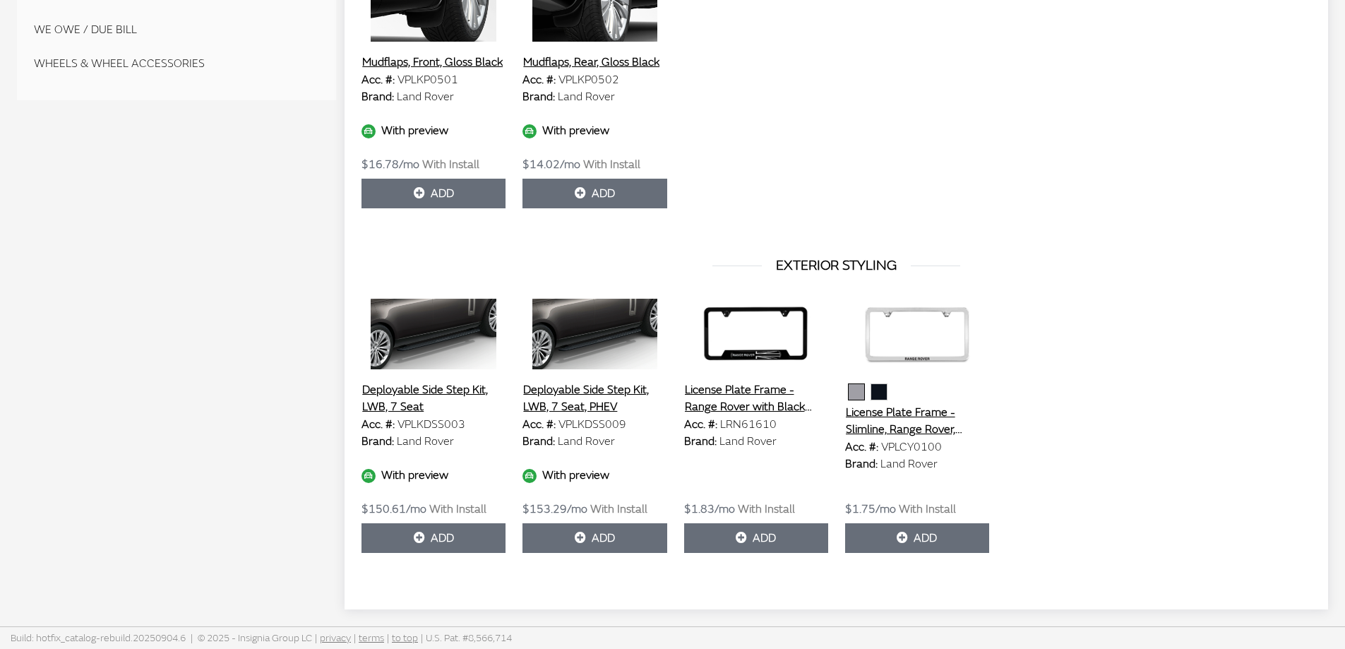
click at [104, 35] on button "We Owe / Due Bill" at bounding box center [176, 30] width 285 height 28
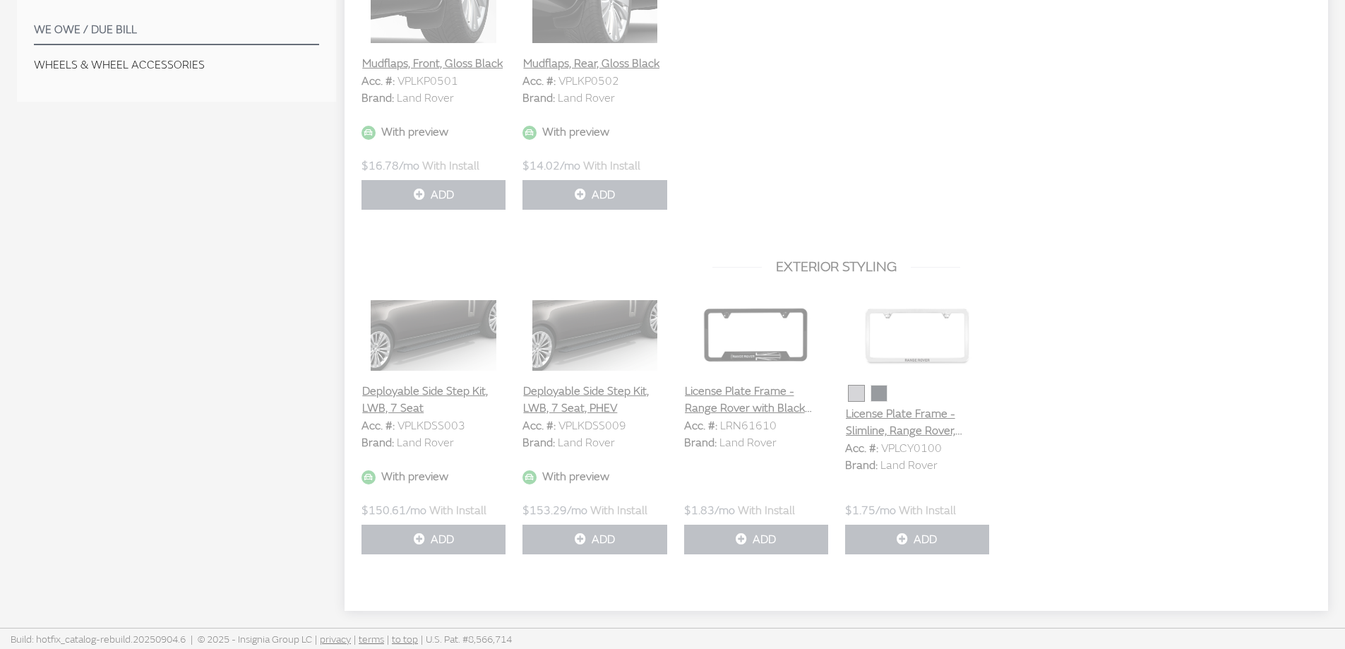
scroll to position [227, 0]
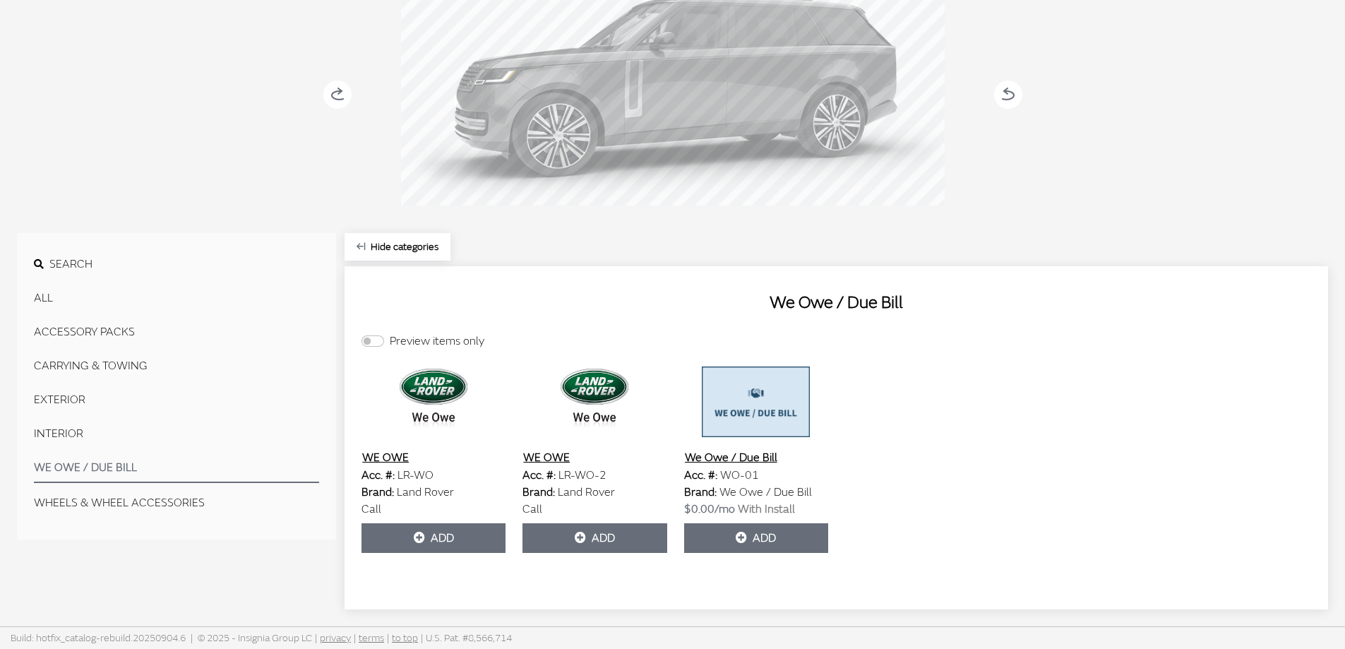
click at [103, 368] on button "CARRYING & TOWING" at bounding box center [176, 366] width 285 height 28
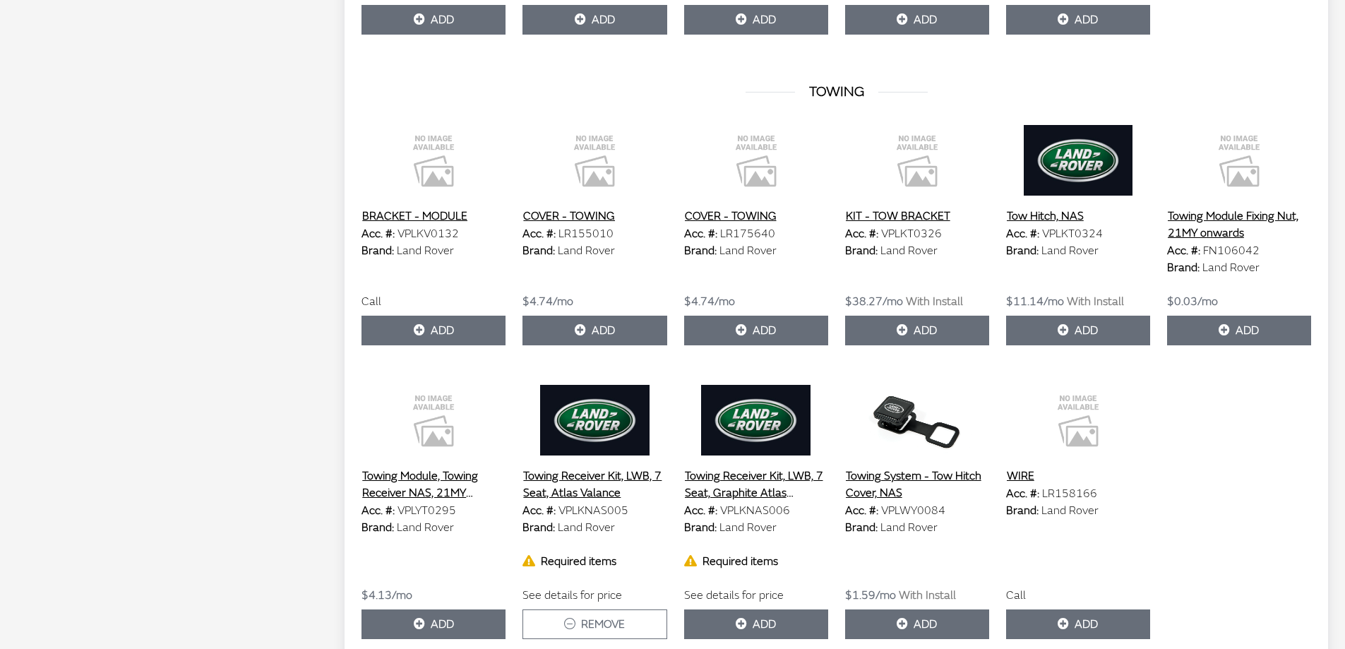
scroll to position [943, 0]
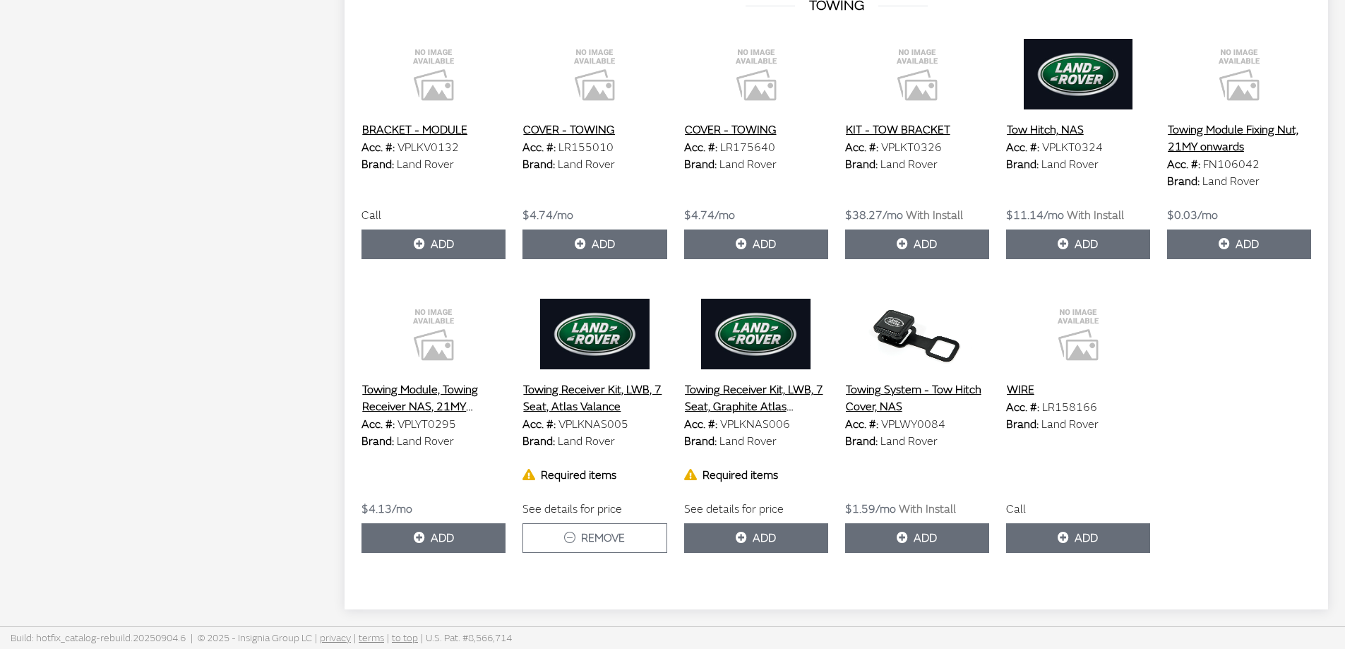
click at [695, 474] on icon at bounding box center [690, 474] width 13 height 11
click at [692, 474] on icon at bounding box center [690, 474] width 13 height 11
click at [568, 477] on div "Required items" at bounding box center [594, 475] width 144 height 17
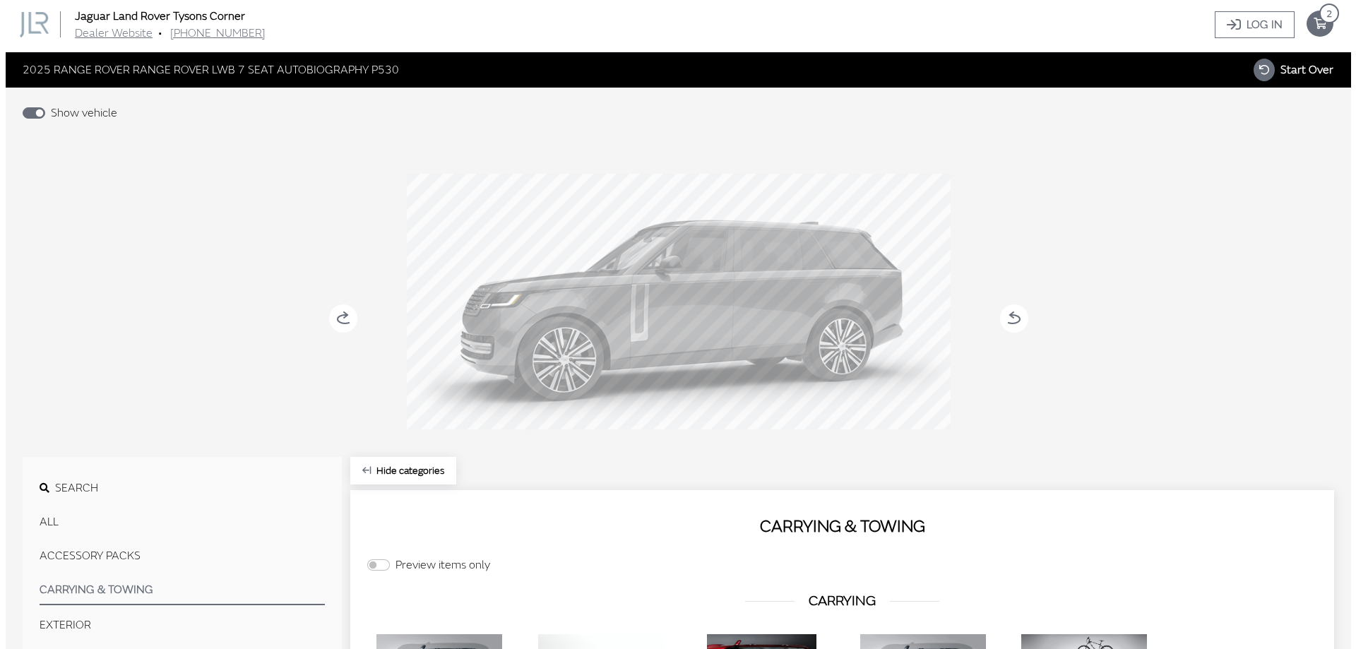
scroll to position [0, 0]
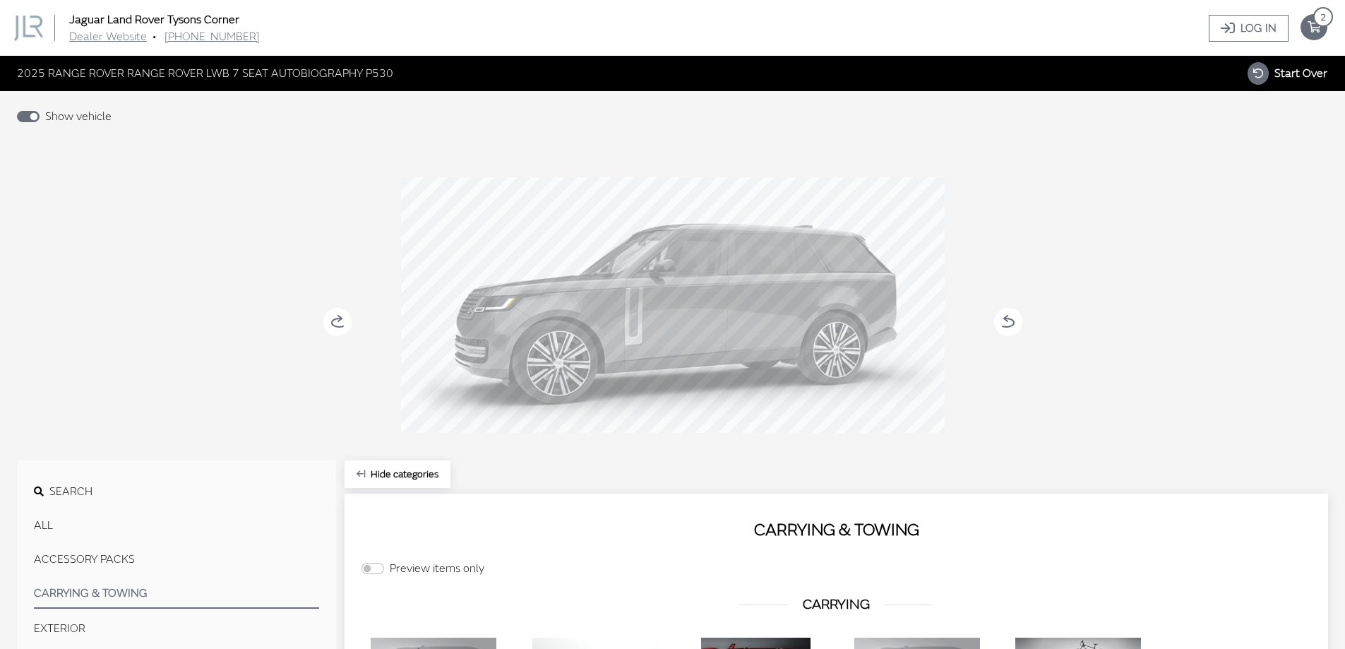
click at [1311, 28] on icon "your cart" at bounding box center [1313, 27] width 27 height 11
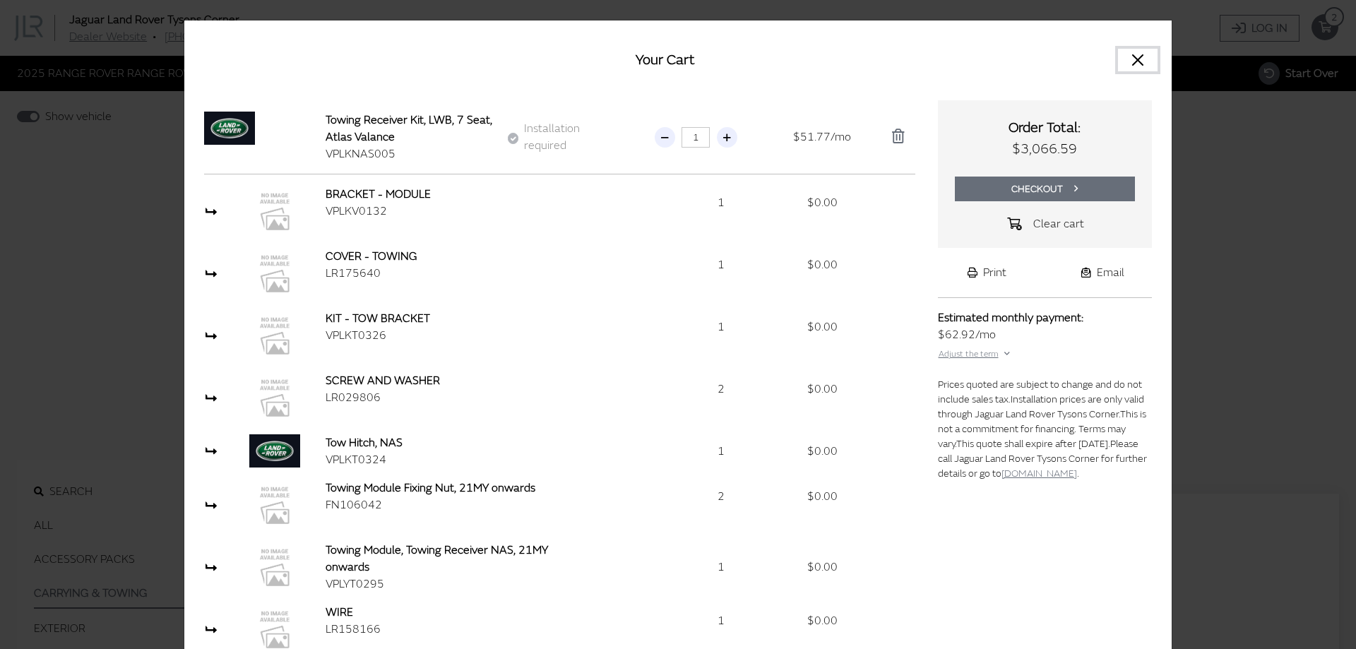
click at [1135, 56] on button "Close" at bounding box center [1138, 60] width 40 height 23
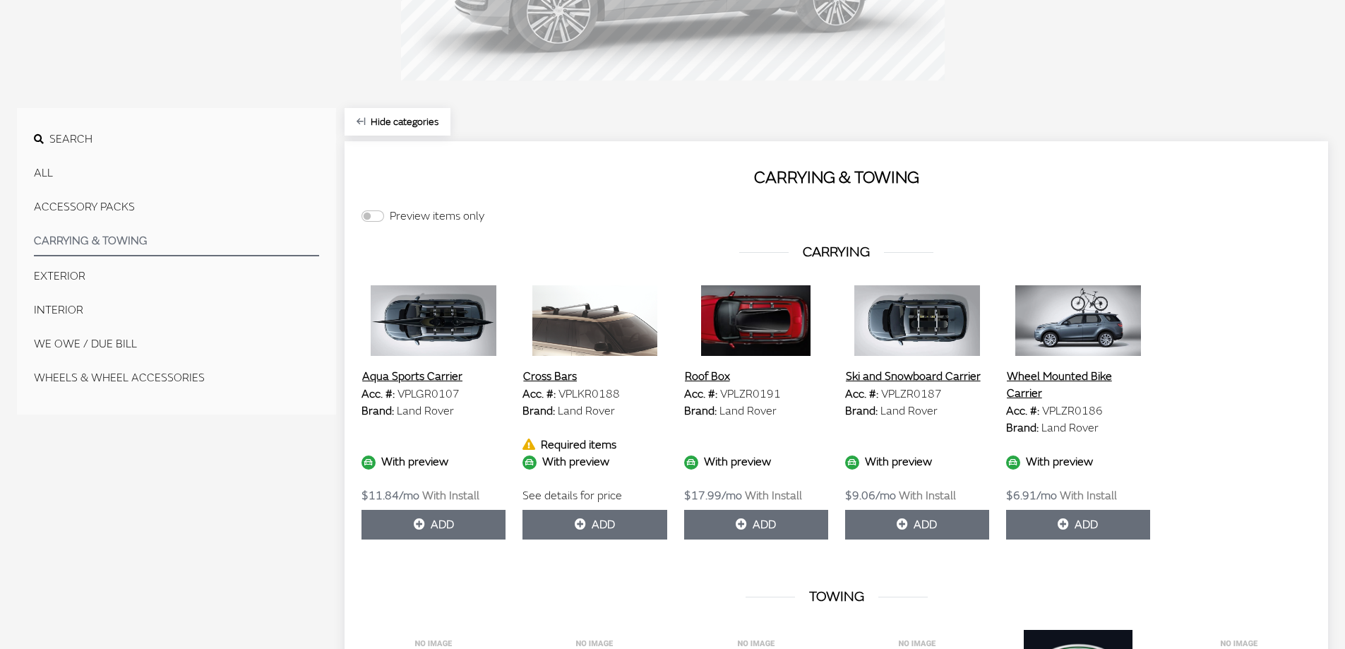
scroll to position [353, 0]
